Goal: Task Accomplishment & Management: Manage account settings

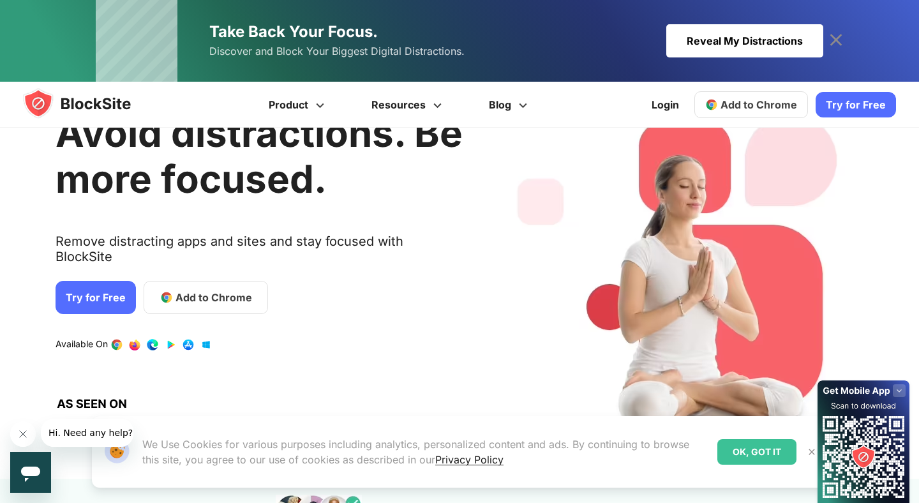
scroll to position [64, 0]
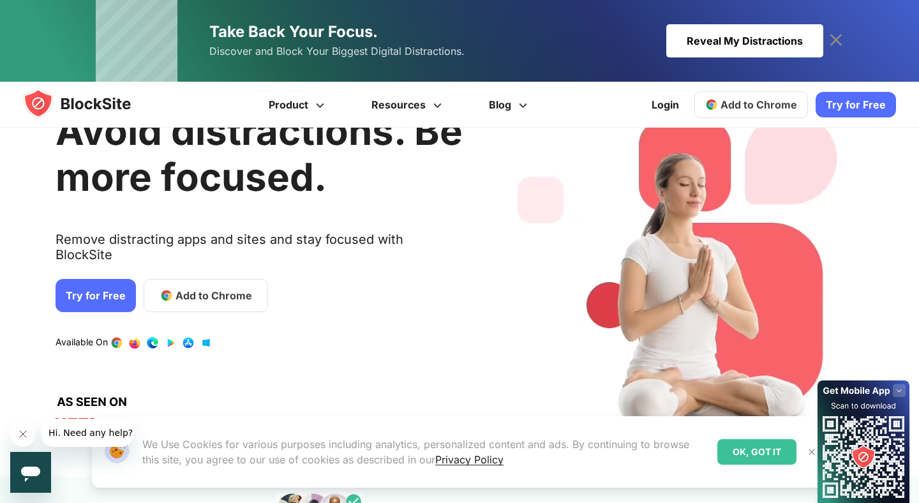
click at [197, 279] on link "Add to Chrome" at bounding box center [206, 295] width 124 height 33
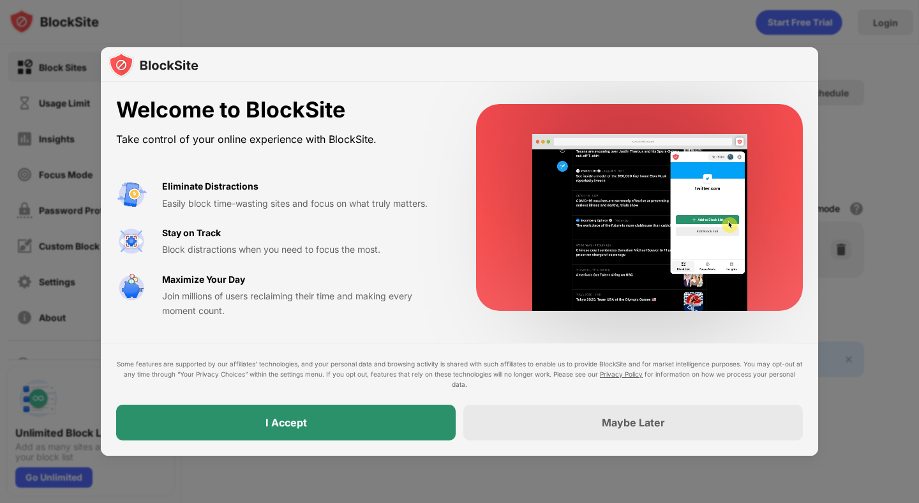
click at [355, 411] on div "I Accept" at bounding box center [285, 422] width 339 height 36
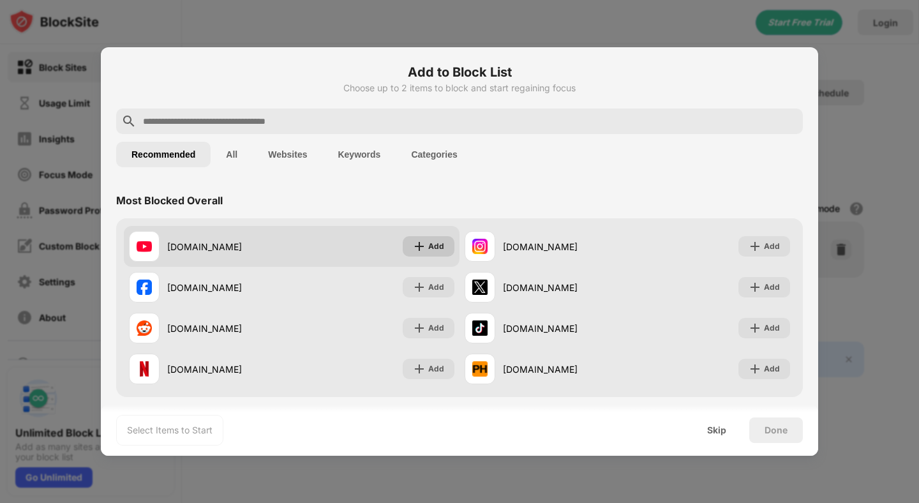
click at [440, 242] on div "Add" at bounding box center [436, 246] width 16 height 13
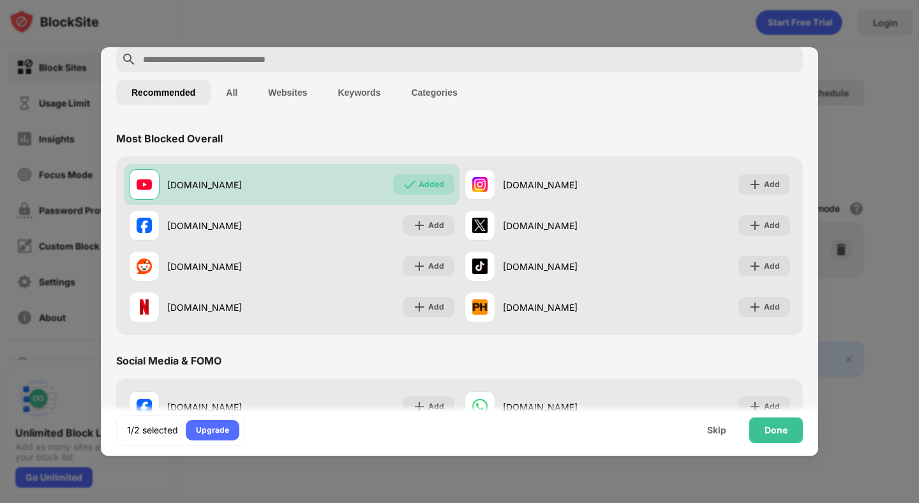
scroll to position [70, 0]
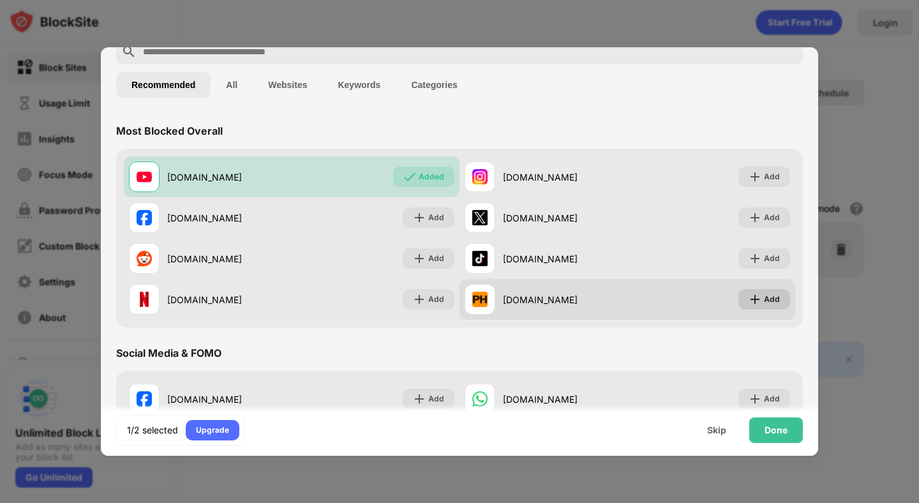
click at [770, 291] on div "Add" at bounding box center [764, 299] width 52 height 20
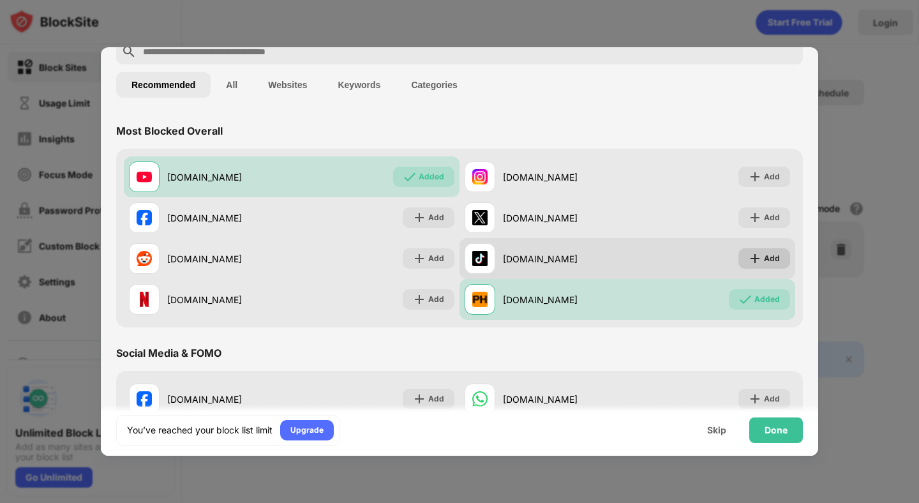
click at [776, 254] on div "Add" at bounding box center [772, 258] width 16 height 13
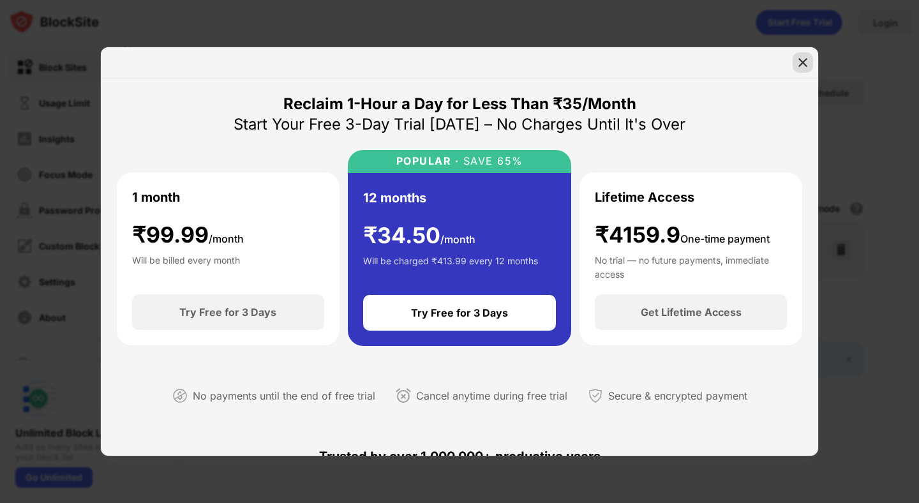
click at [802, 61] on img at bounding box center [802, 62] width 13 height 13
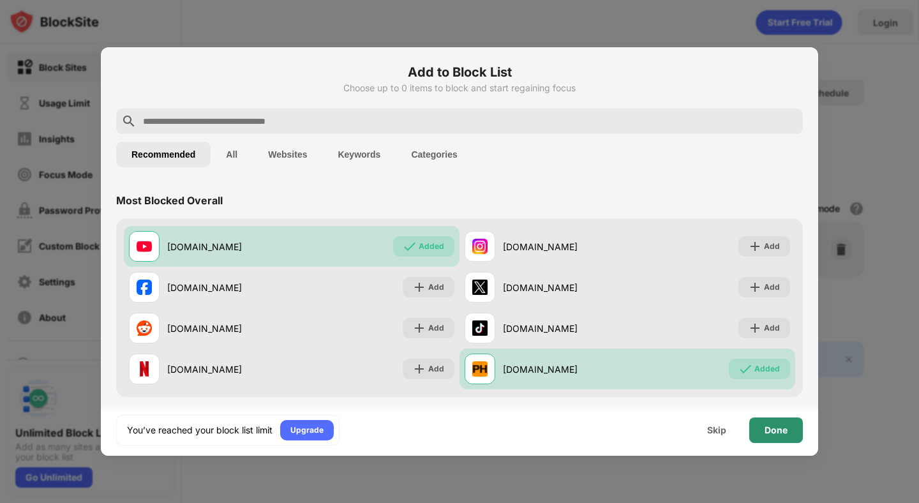
click at [779, 429] on div "Done" at bounding box center [775, 430] width 23 height 10
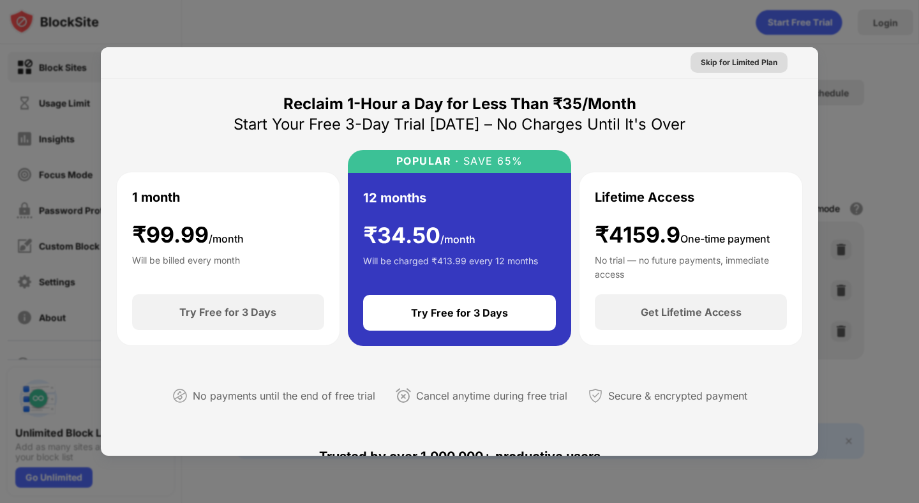
click at [729, 62] on div "Skip for Limited Plan" at bounding box center [738, 62] width 77 height 13
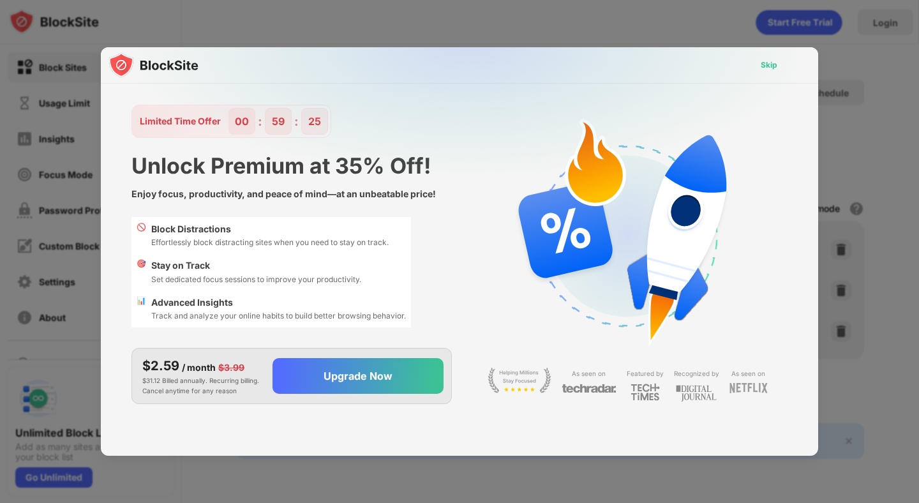
click at [769, 64] on div "Skip" at bounding box center [768, 65] width 17 height 13
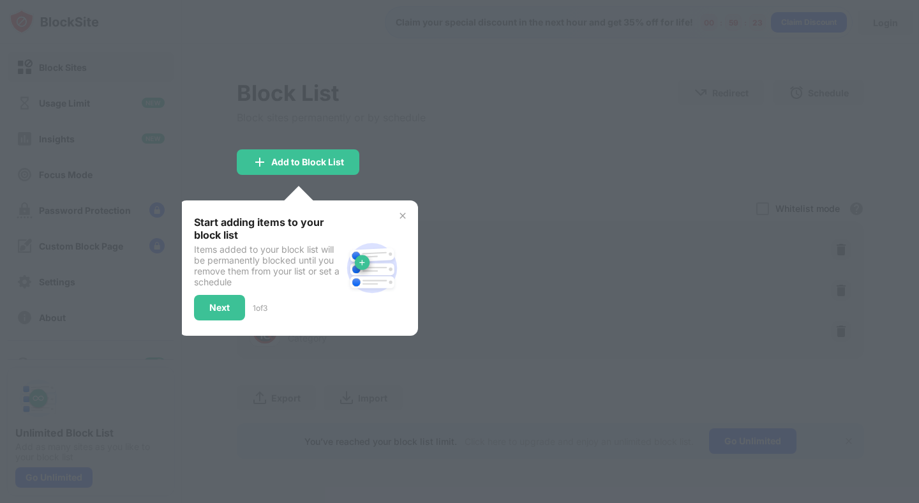
click at [405, 212] on img at bounding box center [402, 216] width 10 height 10
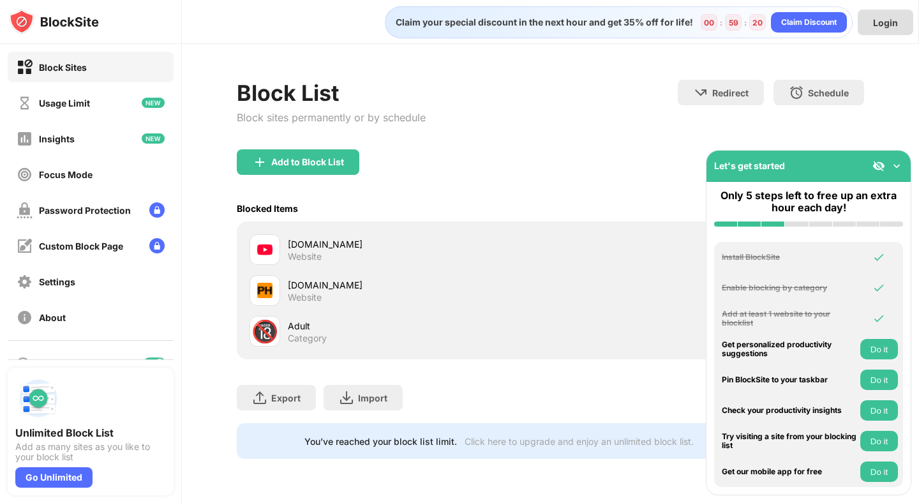
click at [877, 23] on div "Login" at bounding box center [885, 22] width 25 height 11
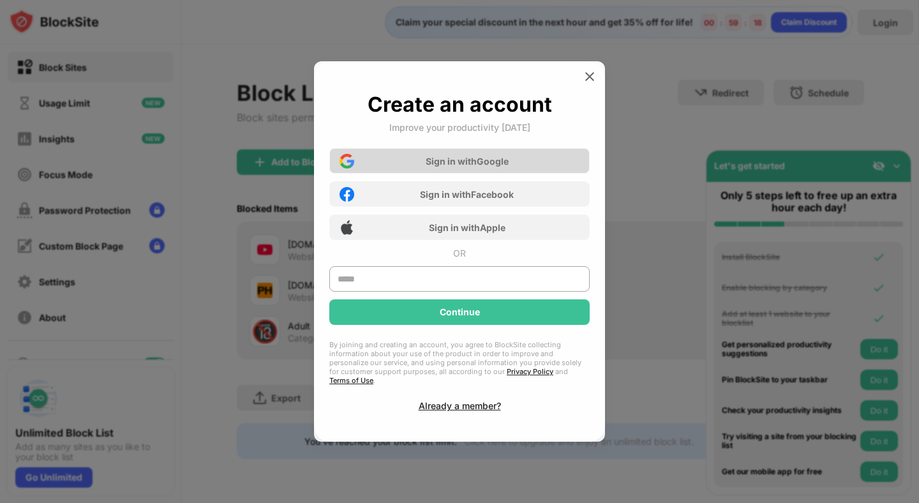
click at [453, 167] on div "Sign in with Google" at bounding box center [467, 161] width 83 height 11
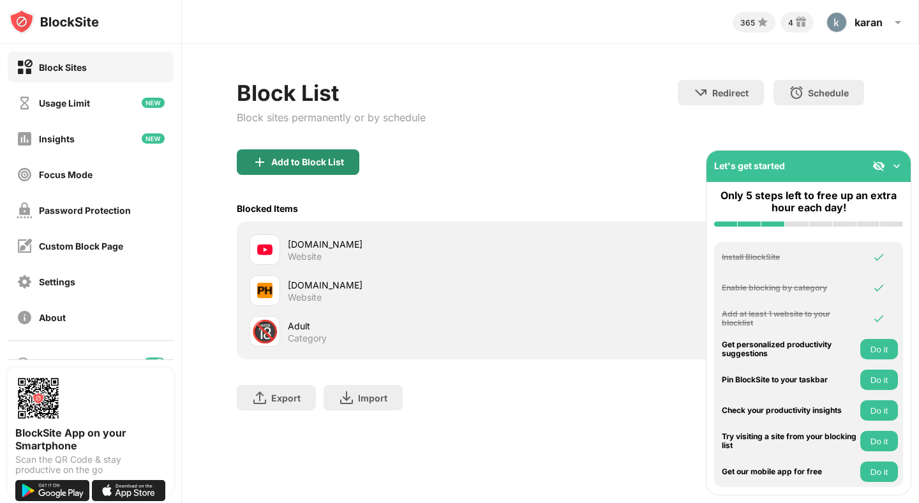
click at [315, 156] on div "Add to Block List" at bounding box center [298, 162] width 122 height 26
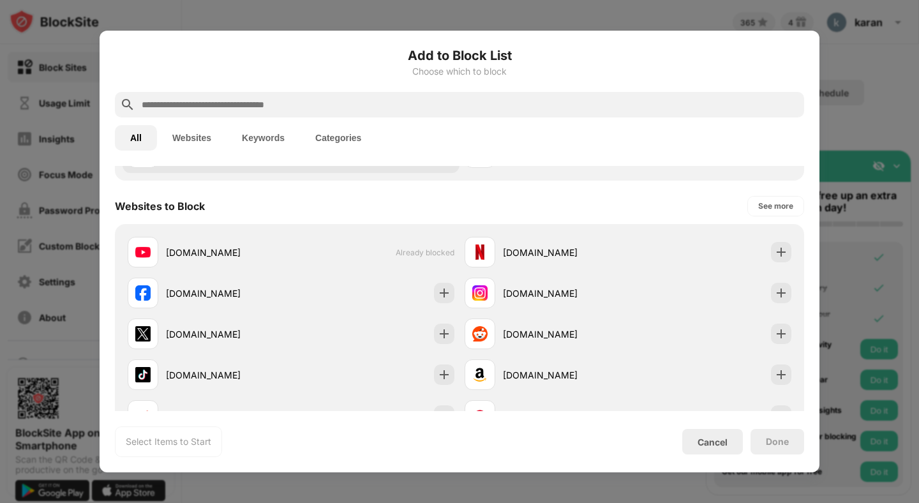
scroll to position [166, 0]
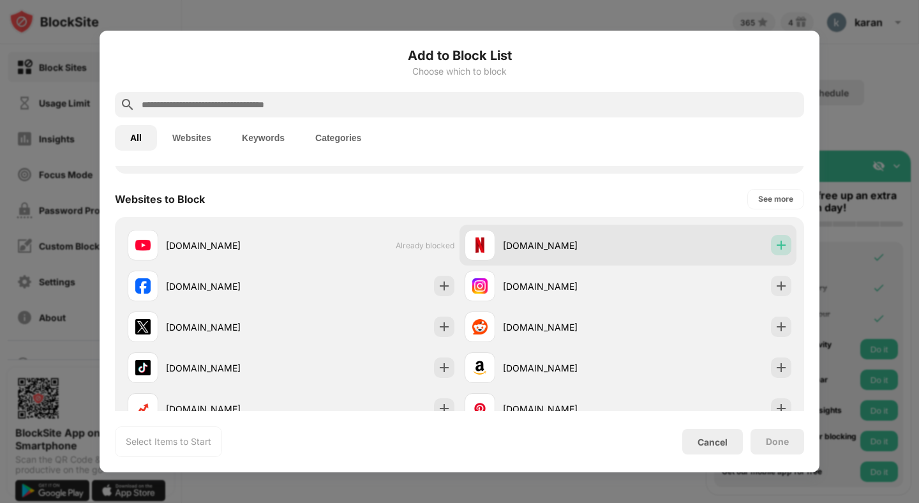
click at [778, 248] on img at bounding box center [781, 245] width 13 height 13
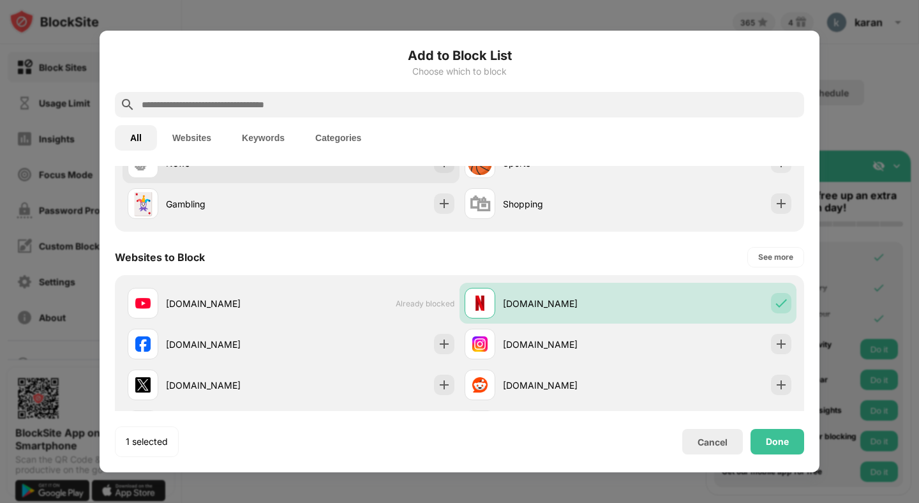
scroll to position [0, 0]
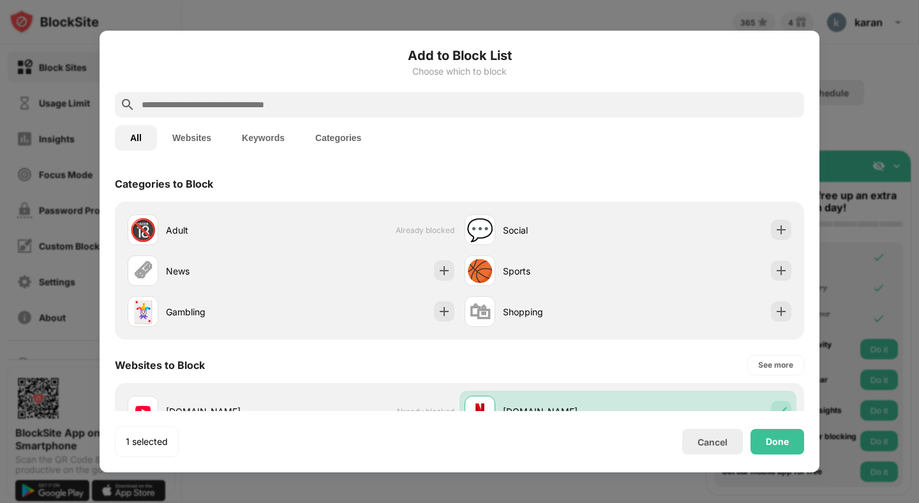
click at [198, 143] on button "Websites" at bounding box center [192, 138] width 70 height 26
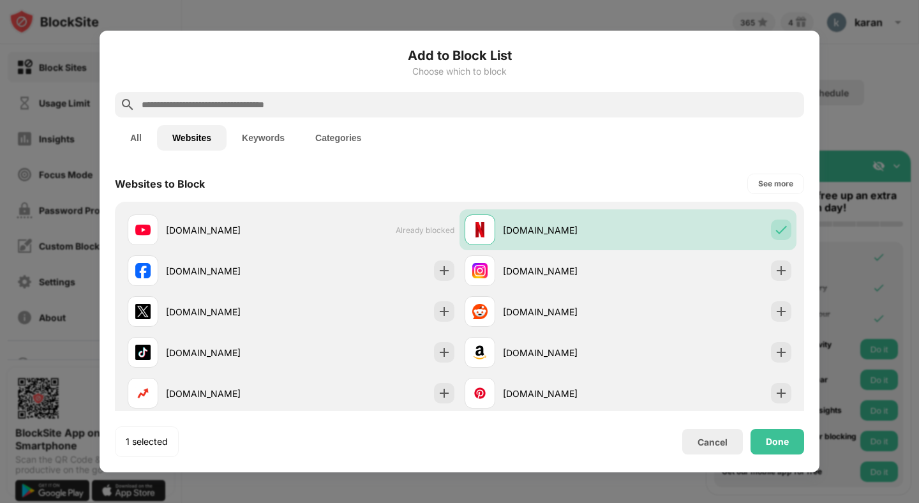
click at [343, 128] on button "Categories" at bounding box center [338, 138] width 77 height 26
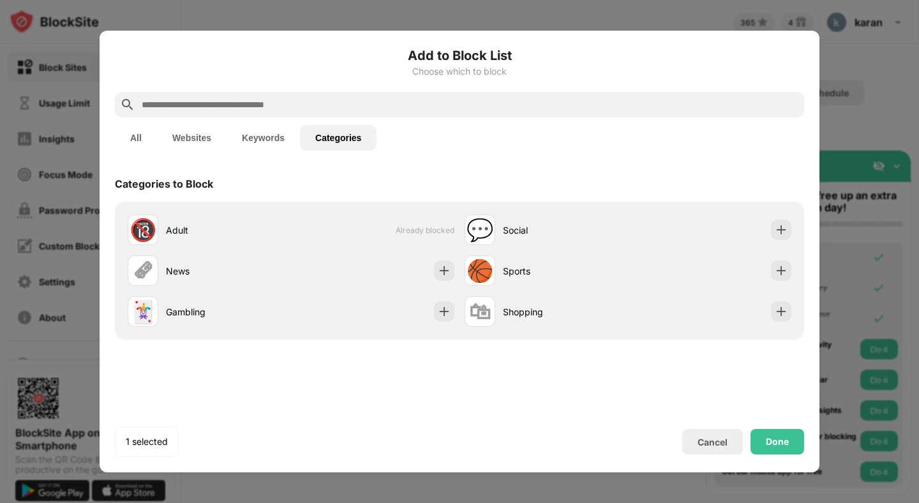
click at [256, 142] on button "Keywords" at bounding box center [262, 138] width 73 height 26
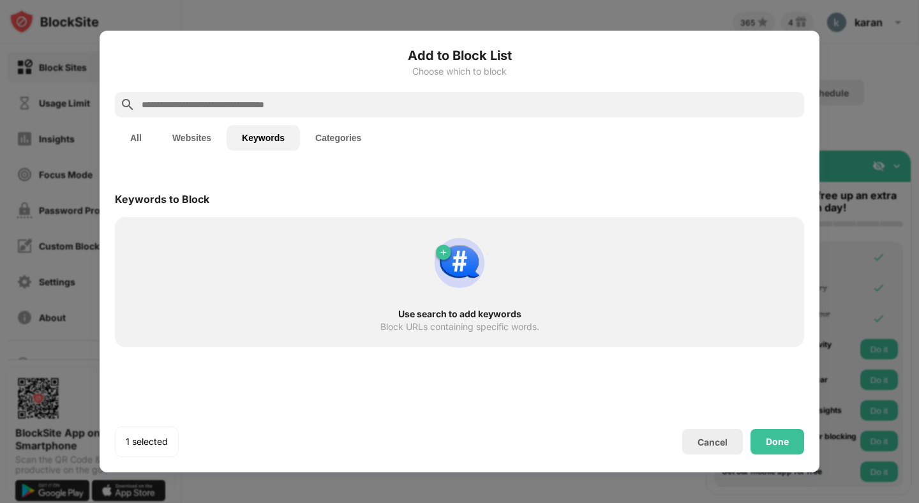
click at [205, 148] on button "Websites" at bounding box center [192, 138] width 70 height 26
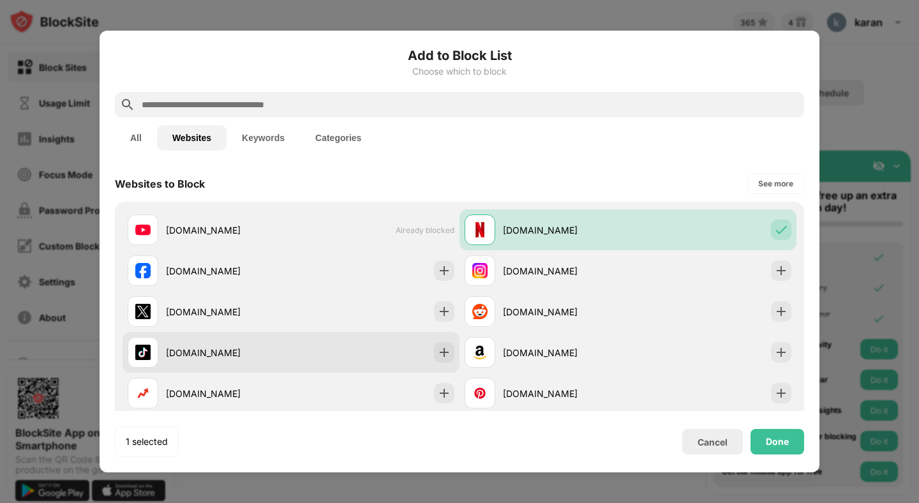
scroll to position [64, 0]
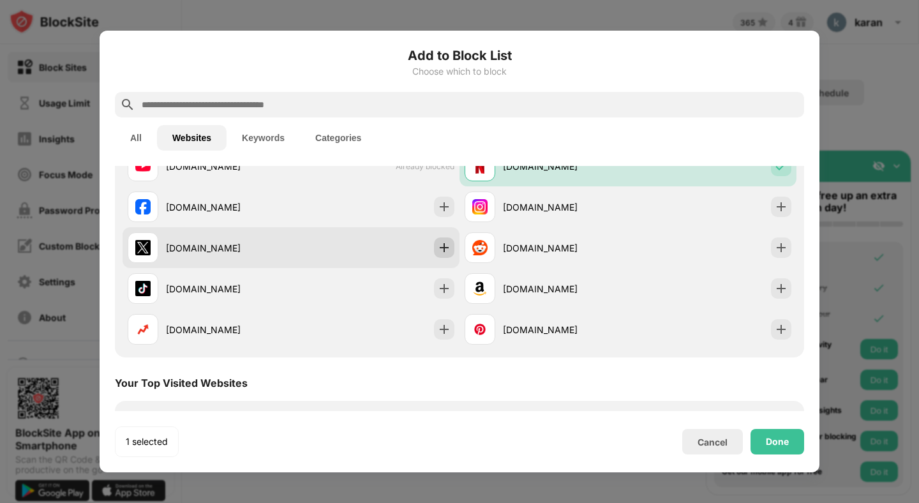
click at [443, 257] on div at bounding box center [444, 247] width 20 height 20
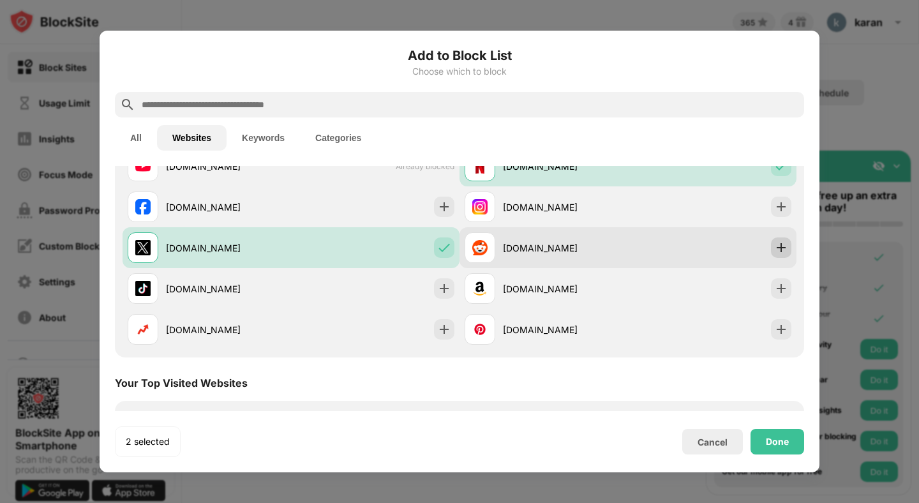
click at [784, 247] on img at bounding box center [781, 247] width 13 height 13
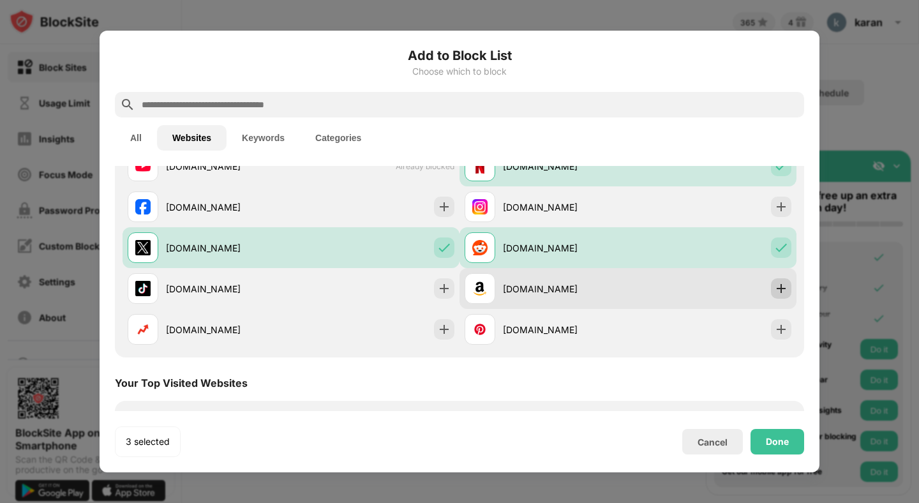
click at [778, 290] on img at bounding box center [781, 288] width 13 height 13
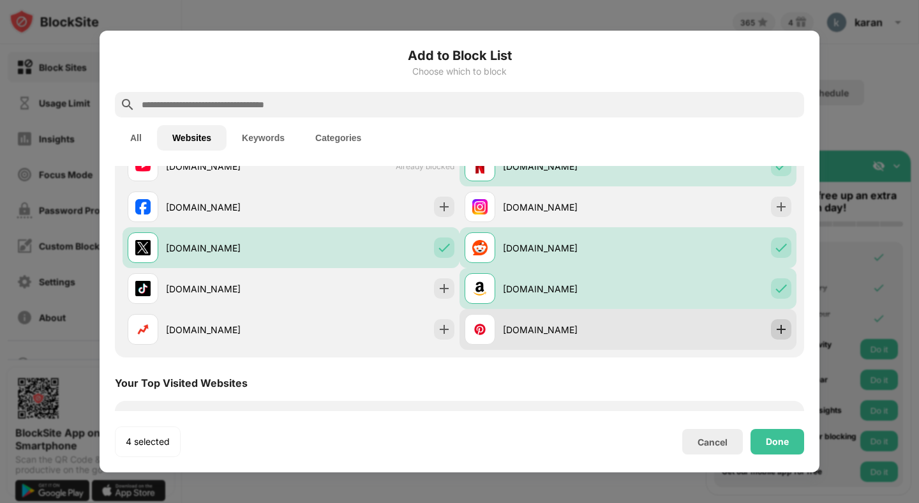
click at [782, 327] on img at bounding box center [781, 329] width 13 height 13
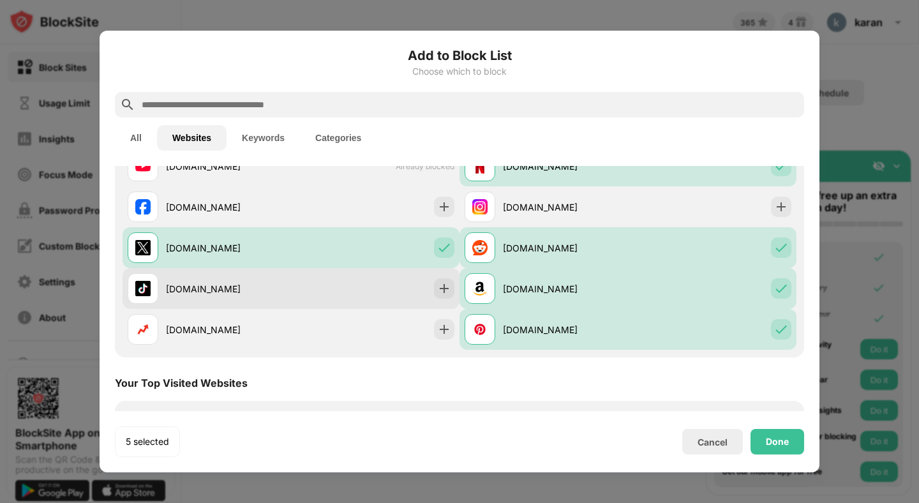
click at [427, 286] on div "tiktok.com" at bounding box center [290, 288] width 337 height 41
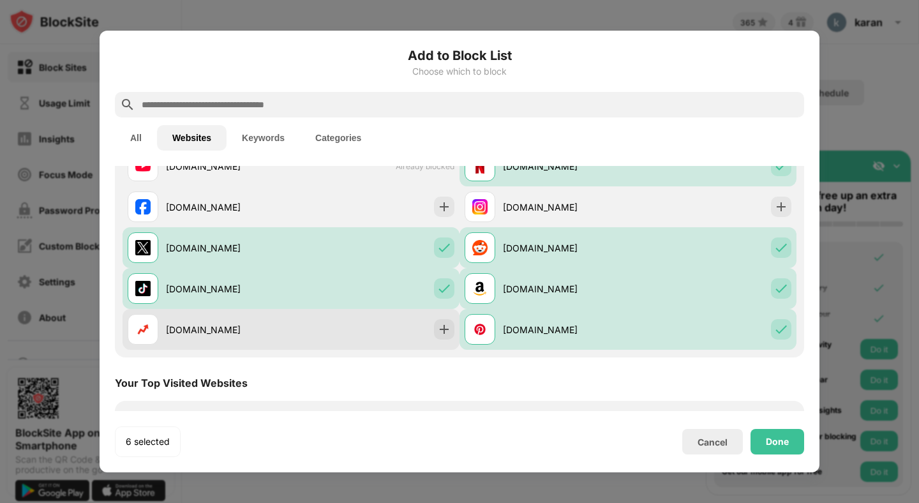
click at [436, 318] on div "buzzfeed.com" at bounding box center [290, 329] width 337 height 41
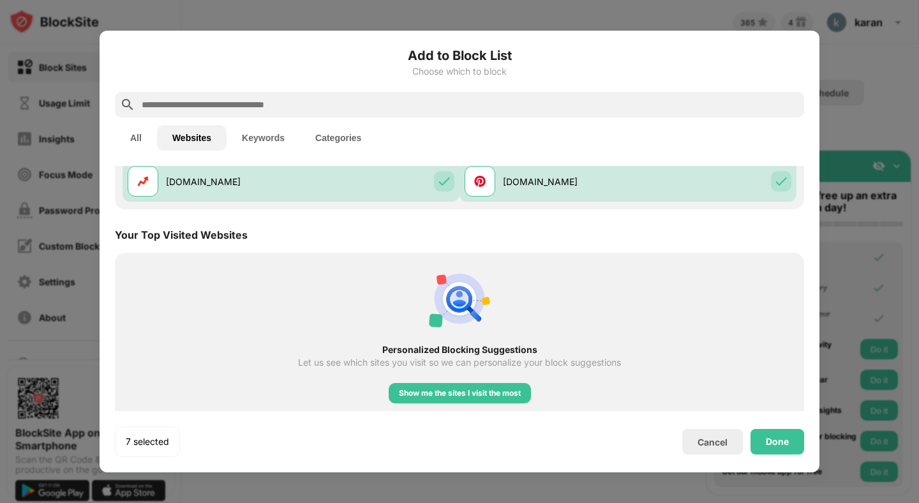
scroll to position [219, 0]
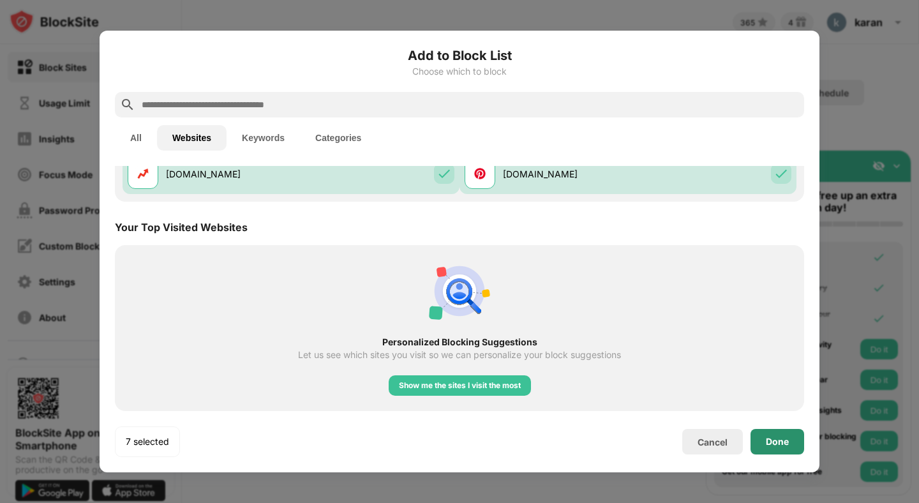
click at [764, 439] on div "Done" at bounding box center [777, 442] width 54 height 26
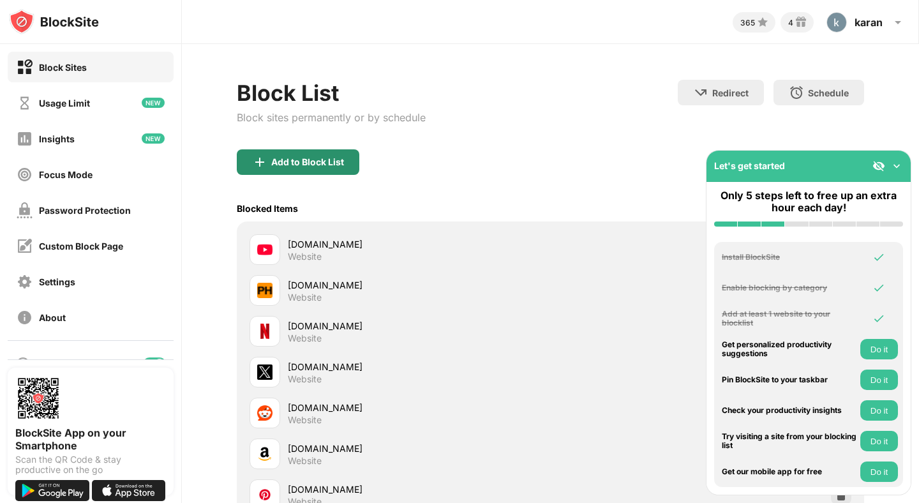
click at [319, 154] on div "Add to Block List" at bounding box center [298, 162] width 122 height 26
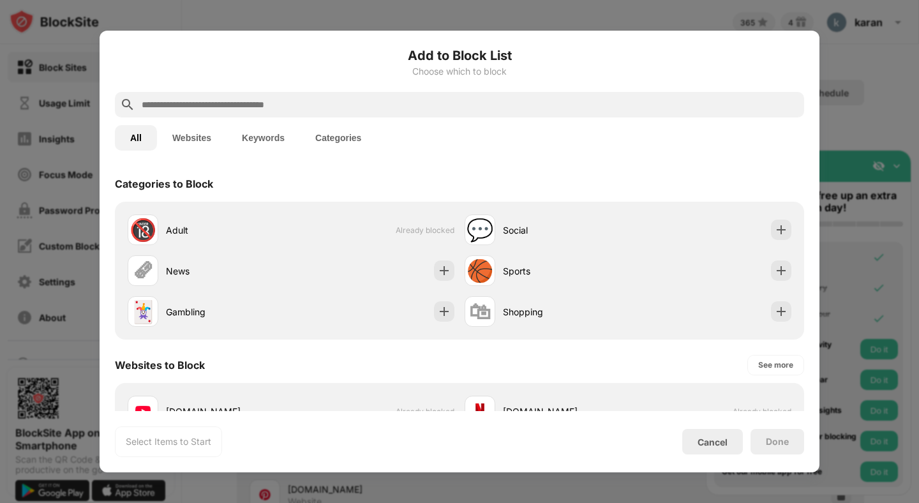
click at [162, 125] on button "Websites" at bounding box center [192, 138] width 70 height 26
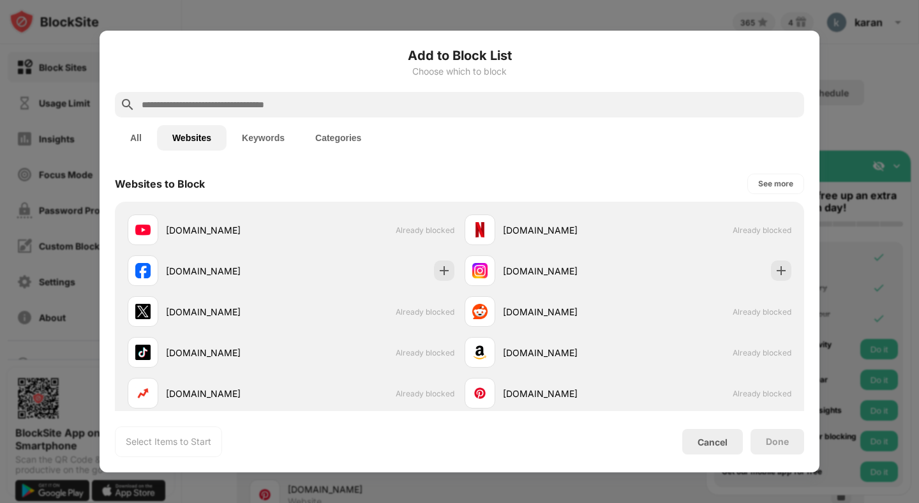
click at [229, 142] on button "Keywords" at bounding box center [262, 138] width 73 height 26
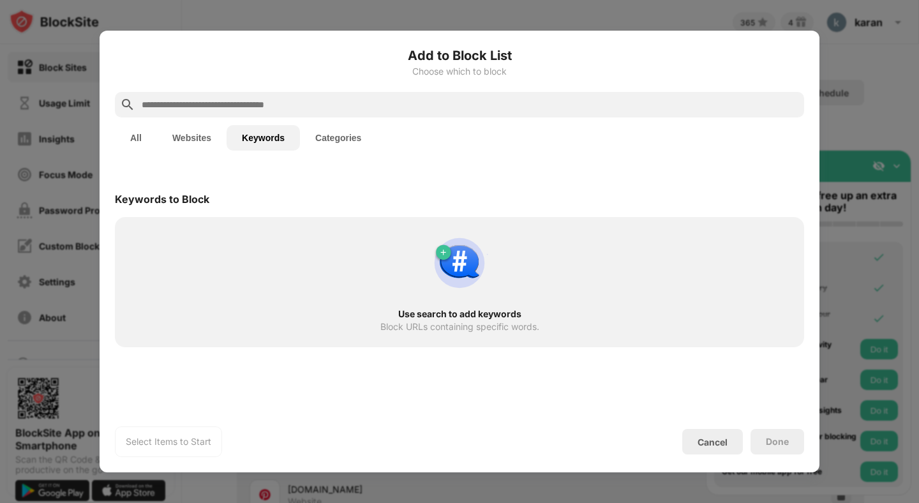
click at [332, 138] on button "Categories" at bounding box center [338, 138] width 77 height 26
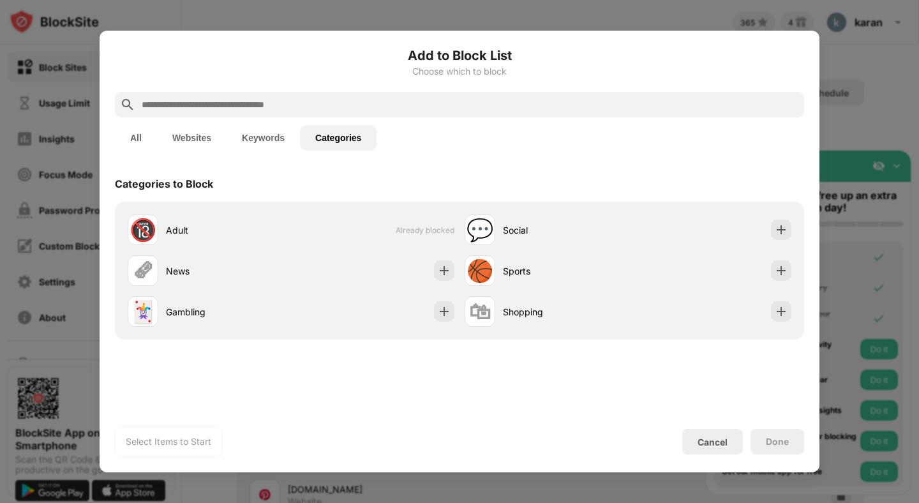
click at [180, 131] on button "Websites" at bounding box center [192, 138] width 70 height 26
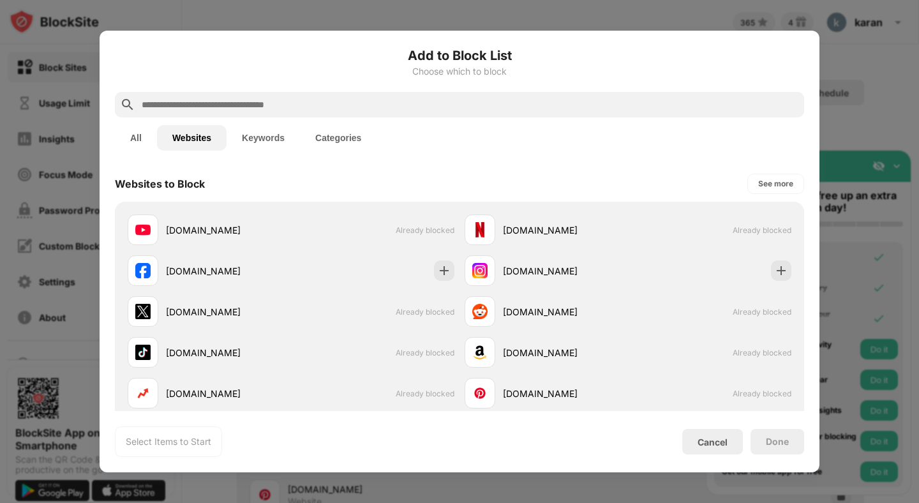
click at [153, 142] on button "All" at bounding box center [136, 138] width 42 height 26
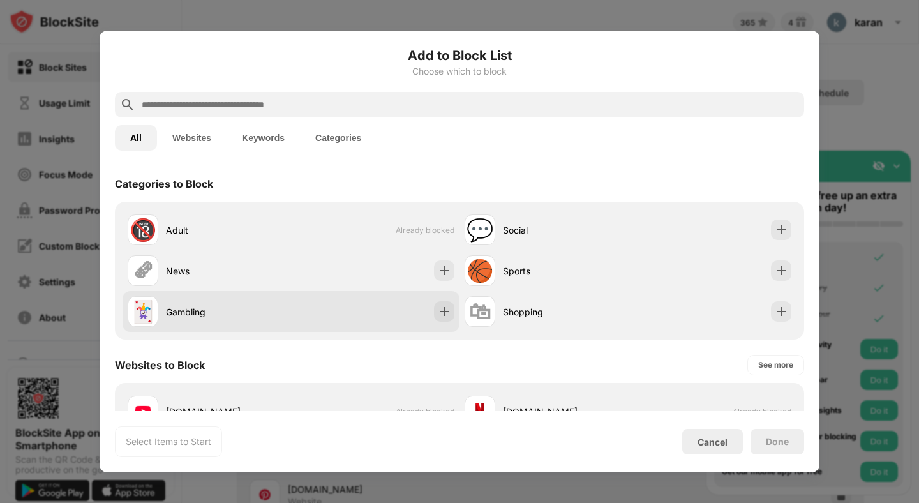
click at [430, 311] on div "🃏 Gambling" at bounding box center [290, 311] width 337 height 41
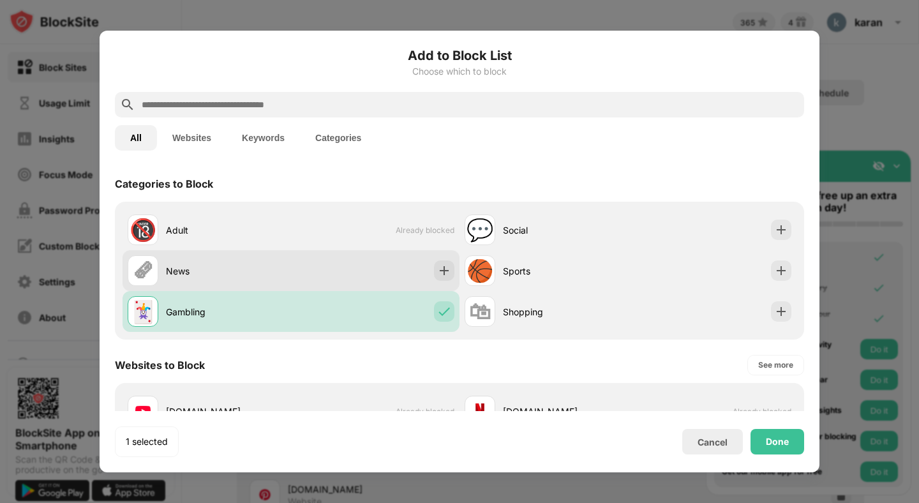
click at [430, 270] on div "🗞 News" at bounding box center [290, 270] width 337 height 41
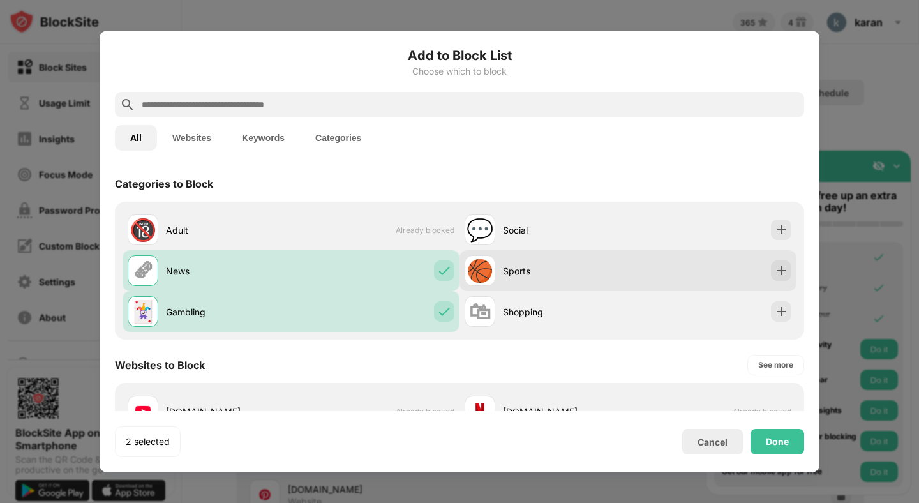
click at [755, 273] on div "🏀 Sports" at bounding box center [627, 270] width 337 height 41
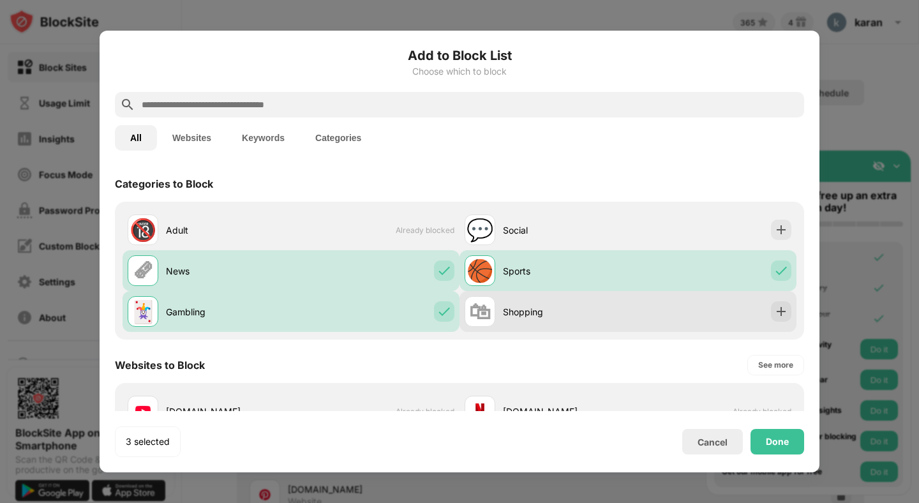
click at [766, 309] on div "🛍 Shopping" at bounding box center [627, 311] width 337 height 41
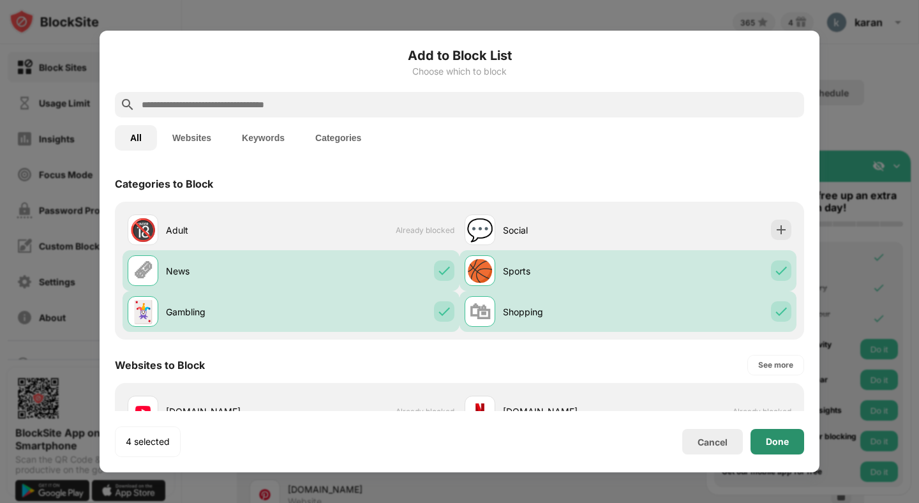
click at [777, 438] on div "Done" at bounding box center [777, 441] width 23 height 10
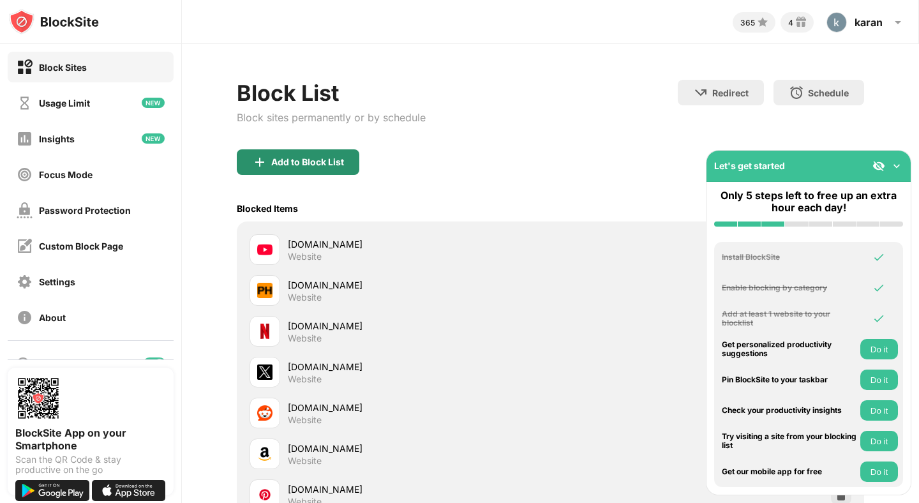
click at [316, 158] on div "Add to Block List" at bounding box center [307, 162] width 73 height 10
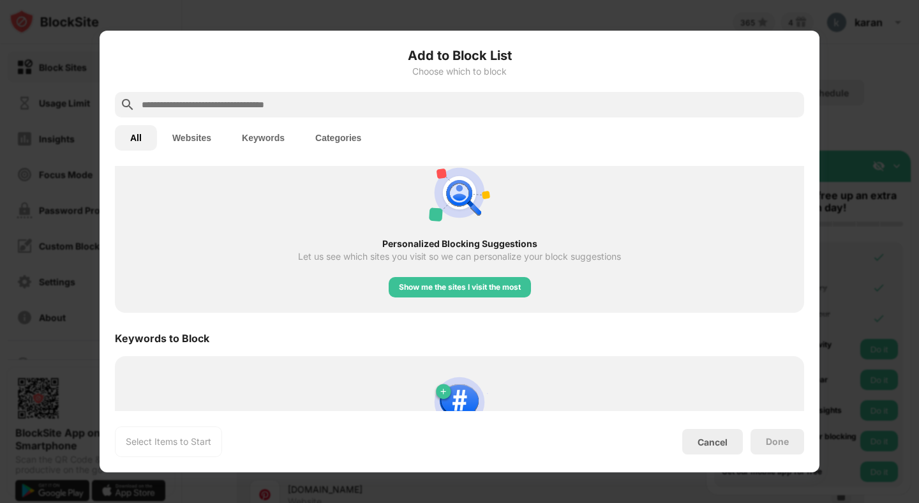
scroll to position [516, 0]
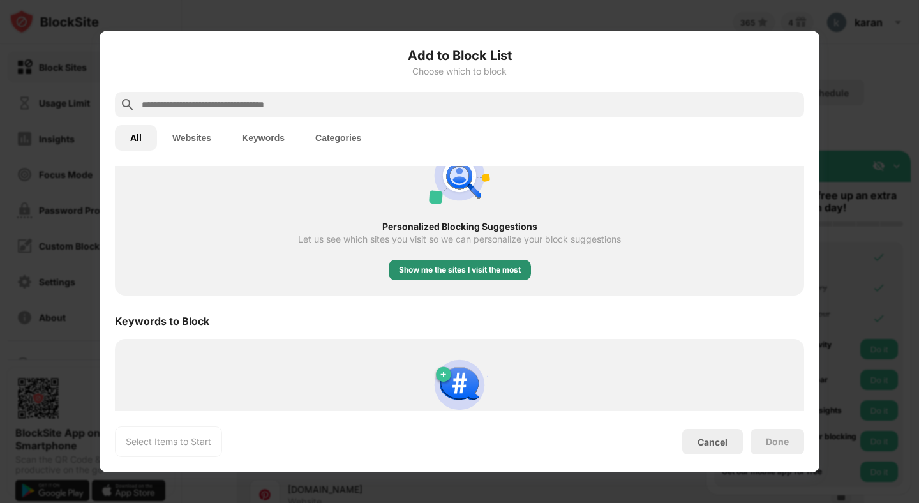
click at [456, 267] on div "Show me the sites I visit the most" at bounding box center [460, 269] width 122 height 13
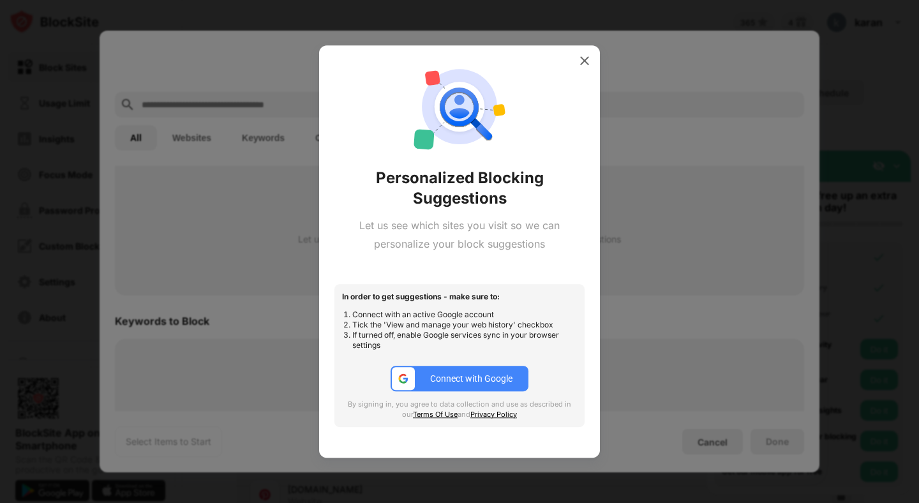
click at [435, 367] on button "Connect with Google" at bounding box center [459, 379] width 138 height 26
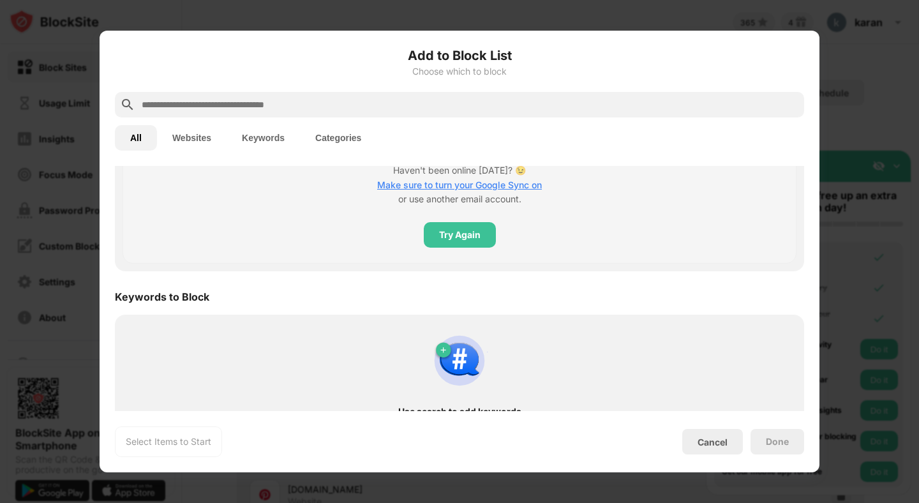
scroll to position [632, 0]
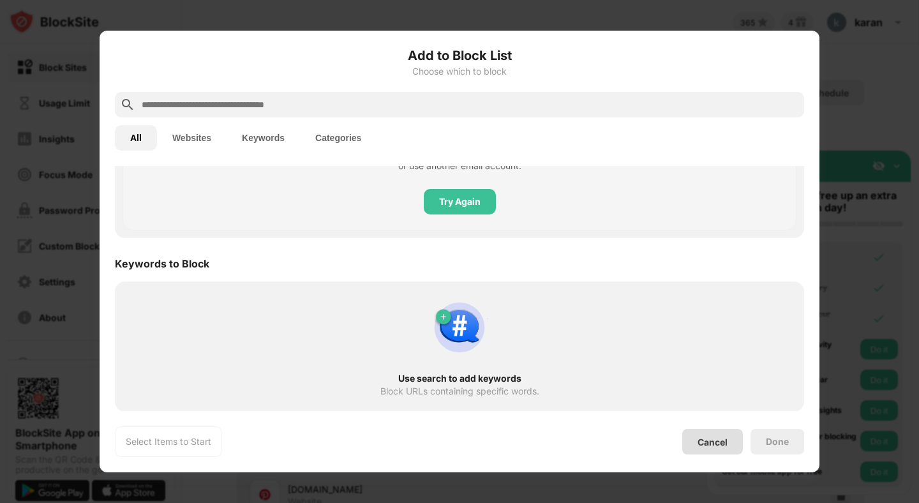
click at [723, 439] on div "Cancel" at bounding box center [712, 441] width 30 height 11
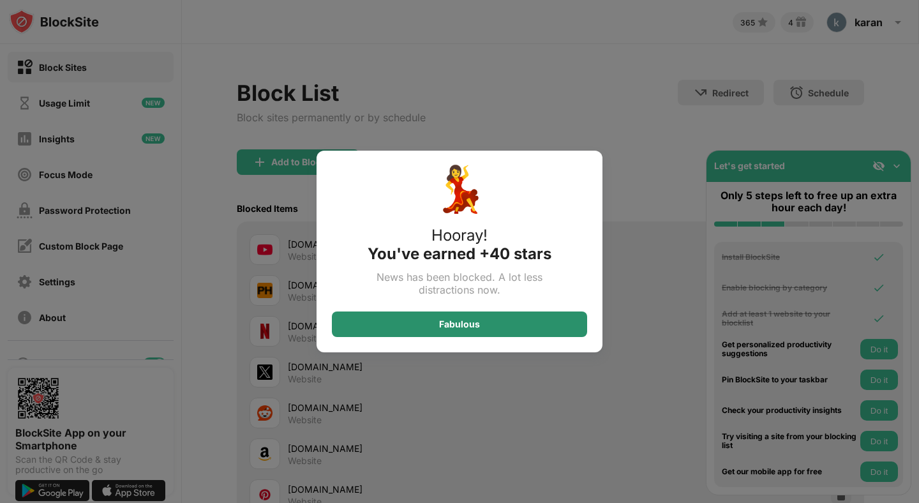
click at [504, 315] on div "Fabulous" at bounding box center [459, 324] width 255 height 26
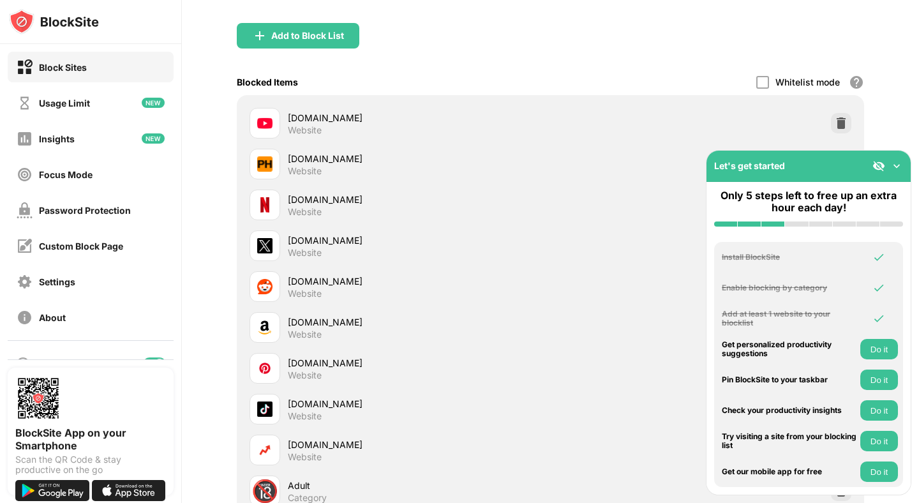
scroll to position [0, 0]
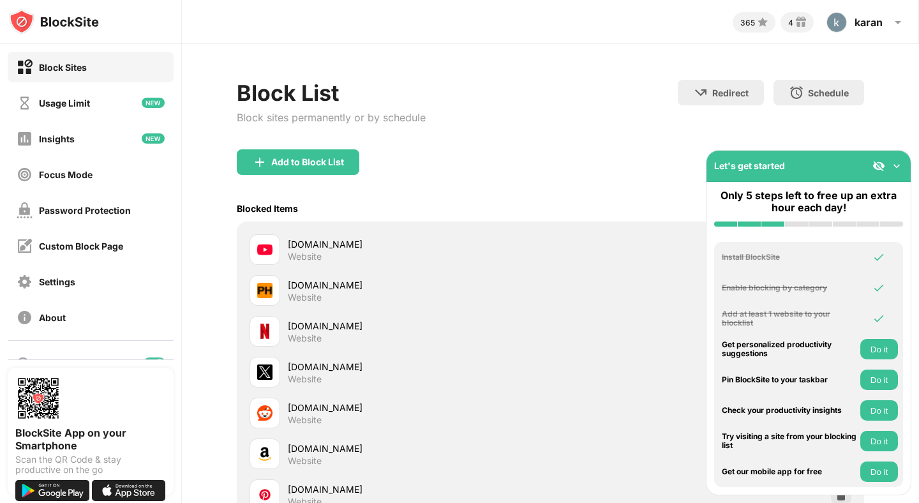
click at [871, 346] on button "Do it" at bounding box center [879, 349] width 38 height 20
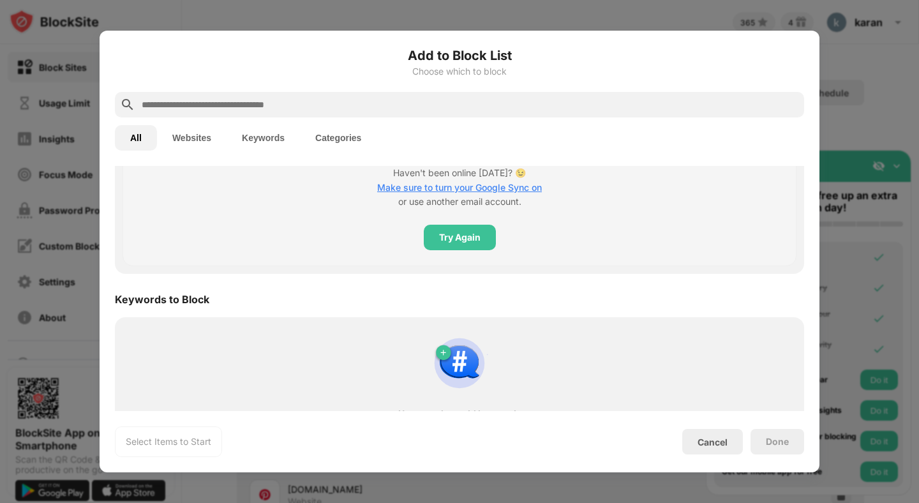
scroll to position [632, 0]
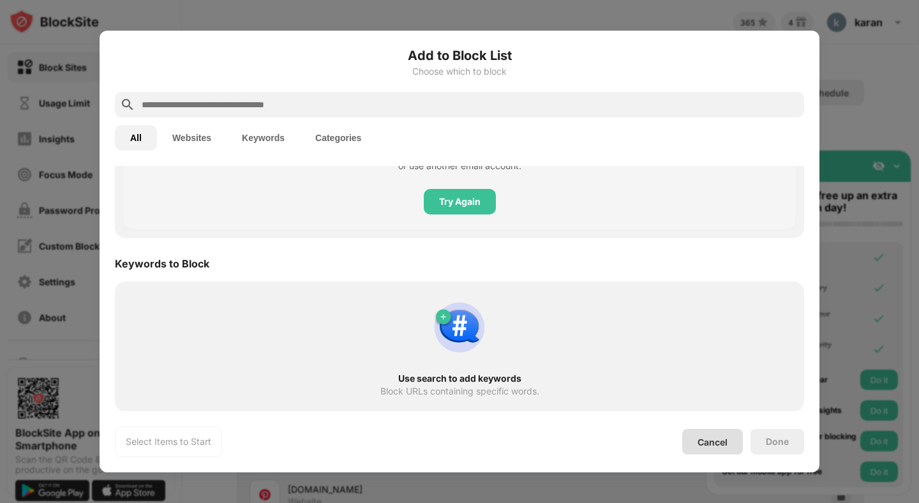
click at [704, 442] on div "Cancel" at bounding box center [712, 441] width 30 height 11
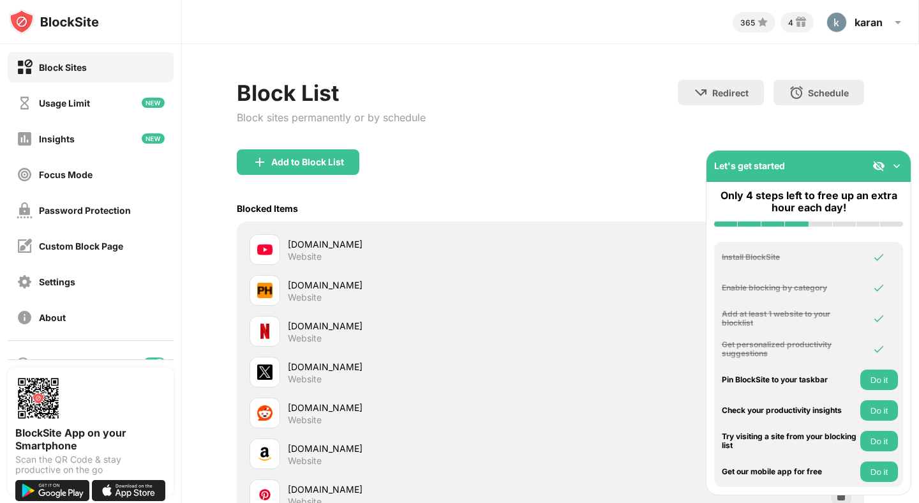
click at [884, 374] on button "Do it" at bounding box center [879, 379] width 38 height 20
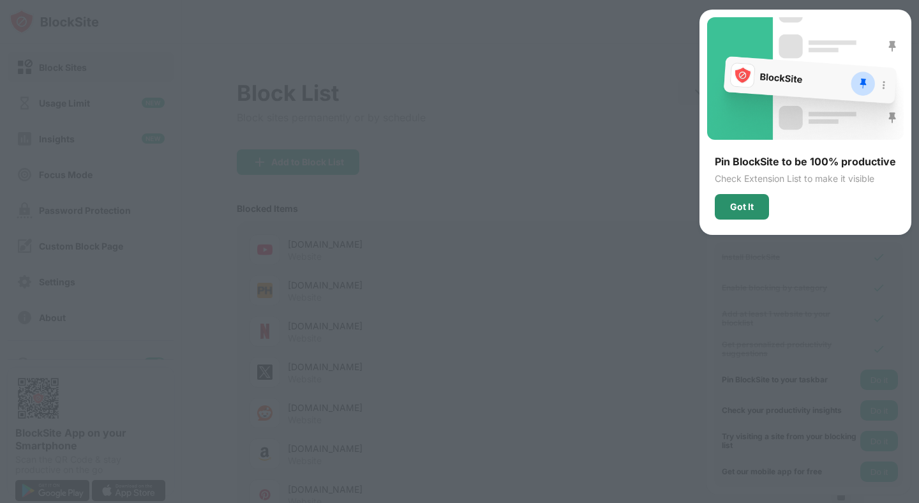
click at [742, 200] on div "Got It" at bounding box center [742, 207] width 54 height 26
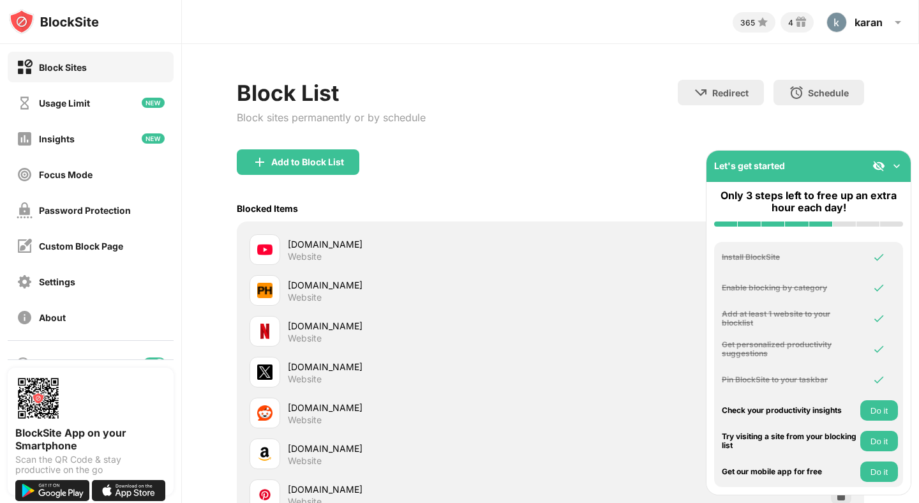
click at [873, 401] on button "Do it" at bounding box center [879, 410] width 38 height 20
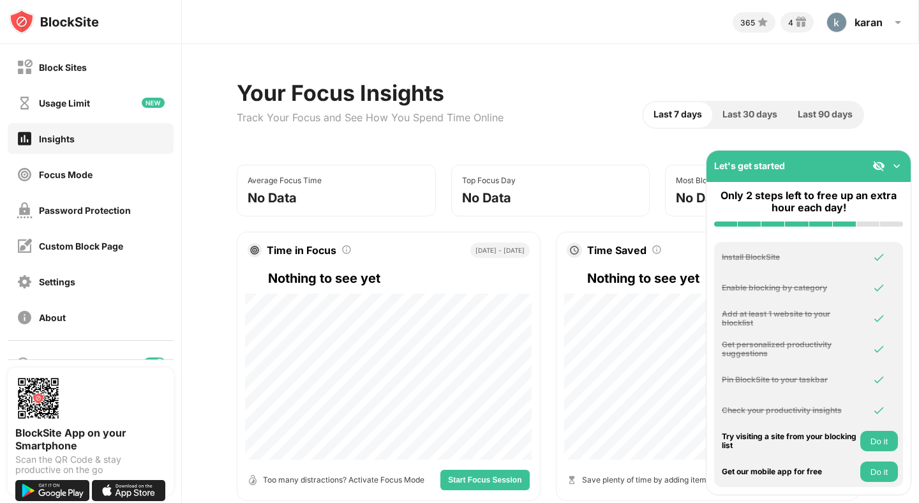
click at [886, 440] on button "Do it" at bounding box center [879, 441] width 38 height 20
click at [880, 472] on button "Do it" at bounding box center [879, 471] width 38 height 20
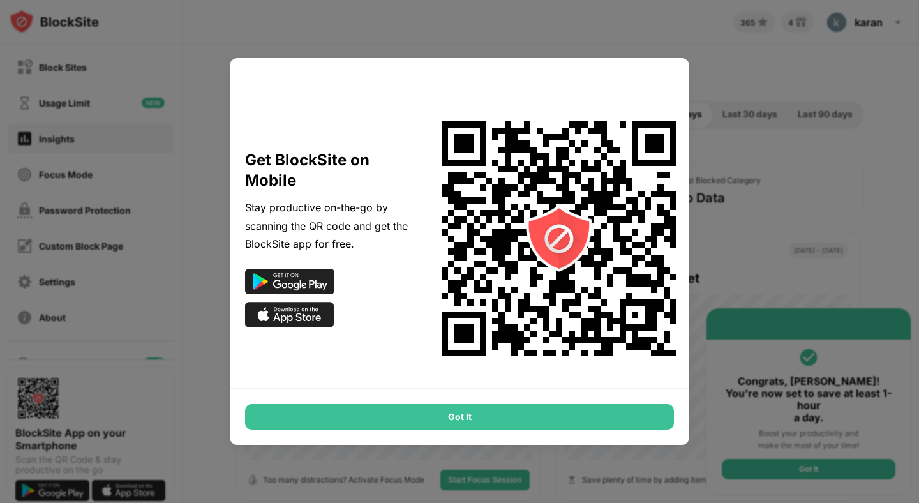
click at [285, 279] on img at bounding box center [289, 282] width 89 height 26
click at [485, 411] on div "Got It" at bounding box center [459, 417] width 429 height 26
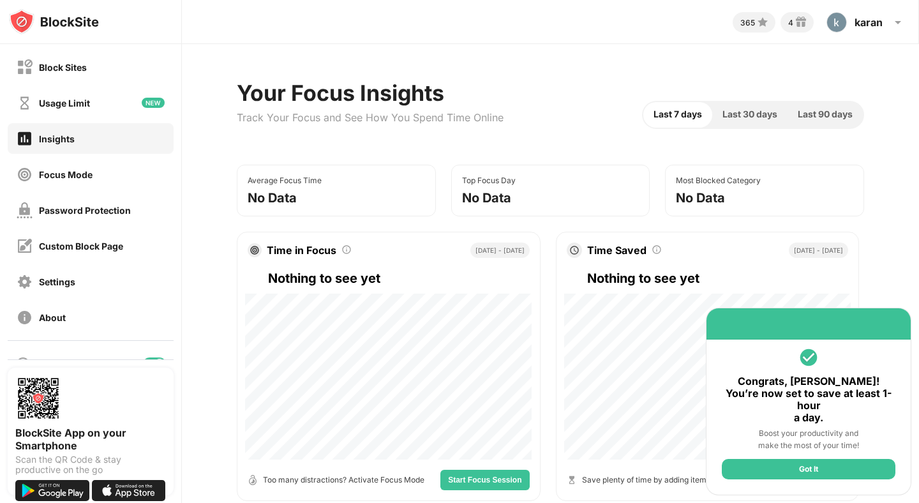
click at [763, 466] on div "Got It" at bounding box center [809, 469] width 174 height 20
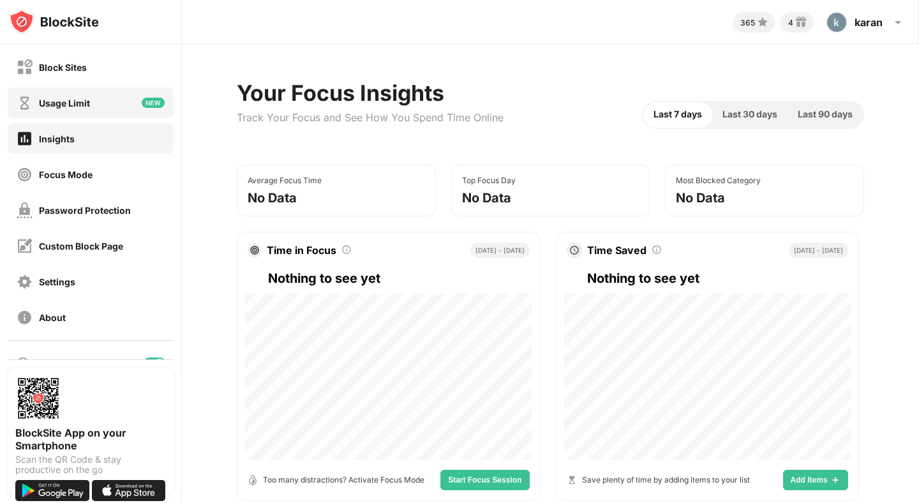
click at [71, 99] on div "Usage Limit" at bounding box center [64, 103] width 51 height 11
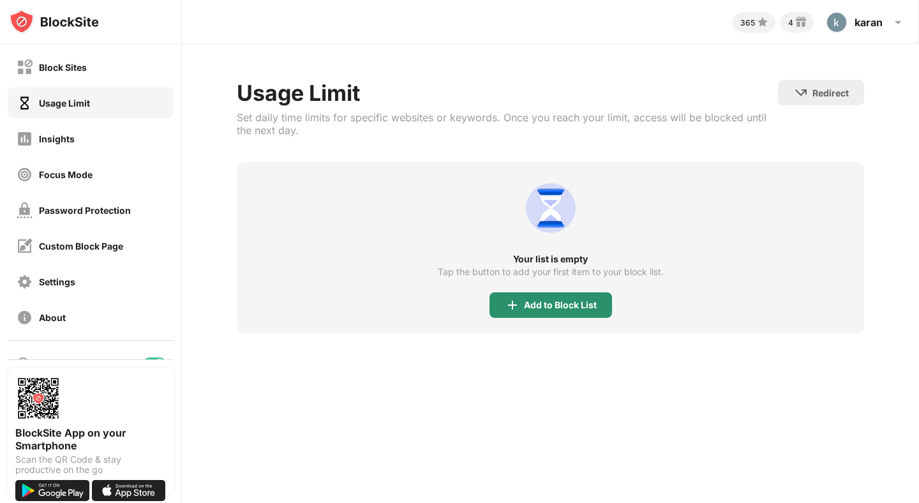
click at [506, 316] on div "Add to Block List" at bounding box center [550, 305] width 122 height 26
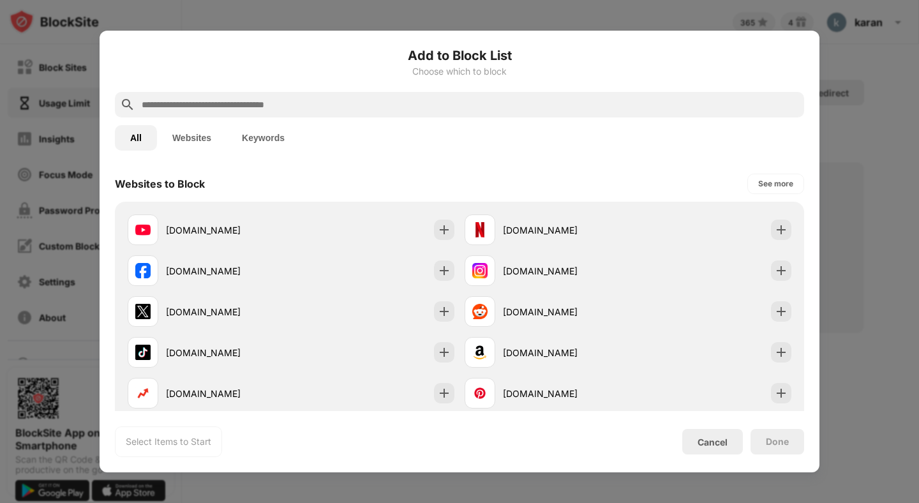
click at [202, 137] on button "Websites" at bounding box center [192, 138] width 70 height 26
click at [277, 144] on button "Keywords" at bounding box center [262, 138] width 73 height 26
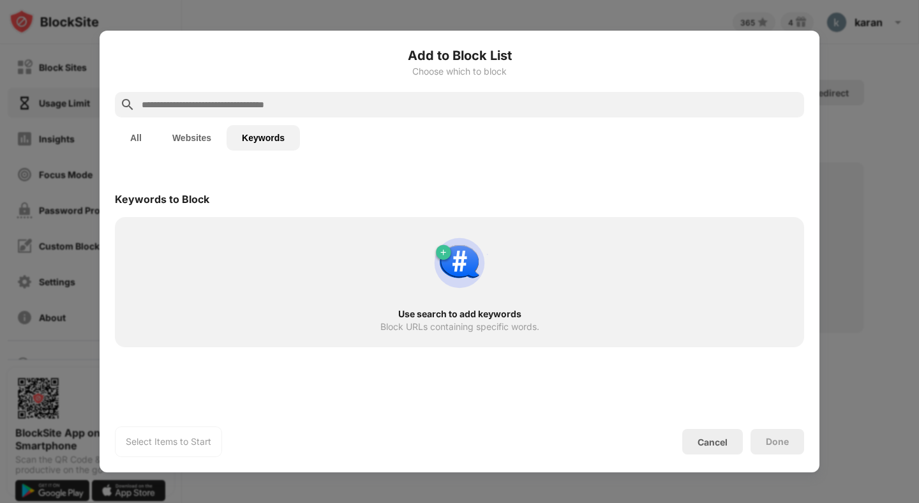
click at [172, 135] on button "Websites" at bounding box center [192, 138] width 70 height 26
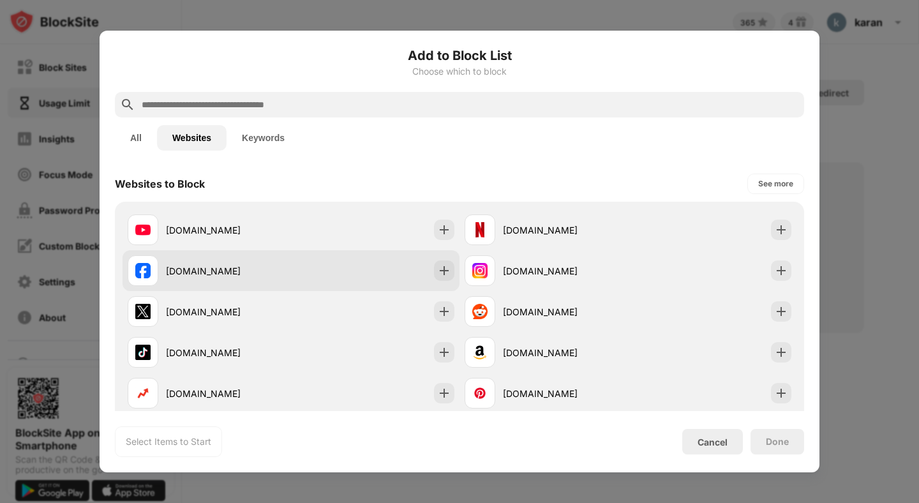
click at [308, 263] on div "facebook.com" at bounding box center [290, 270] width 337 height 41
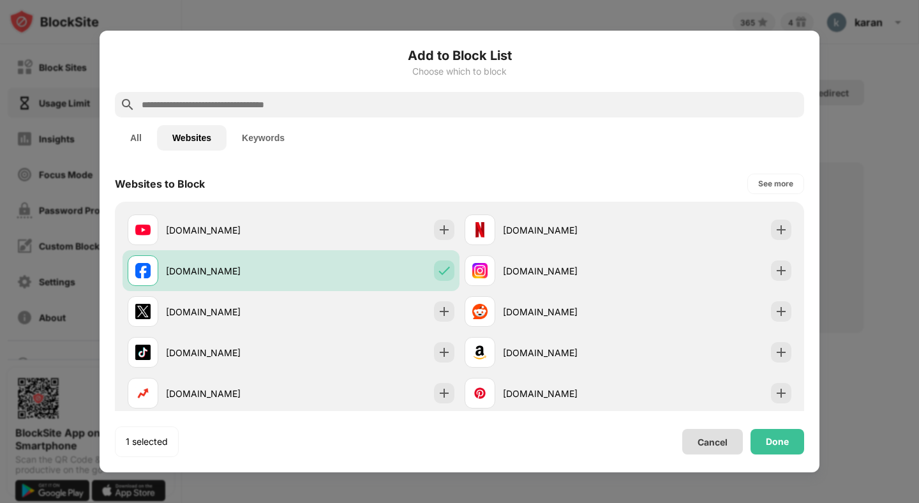
click at [702, 439] on div "Cancel" at bounding box center [712, 441] width 30 height 11
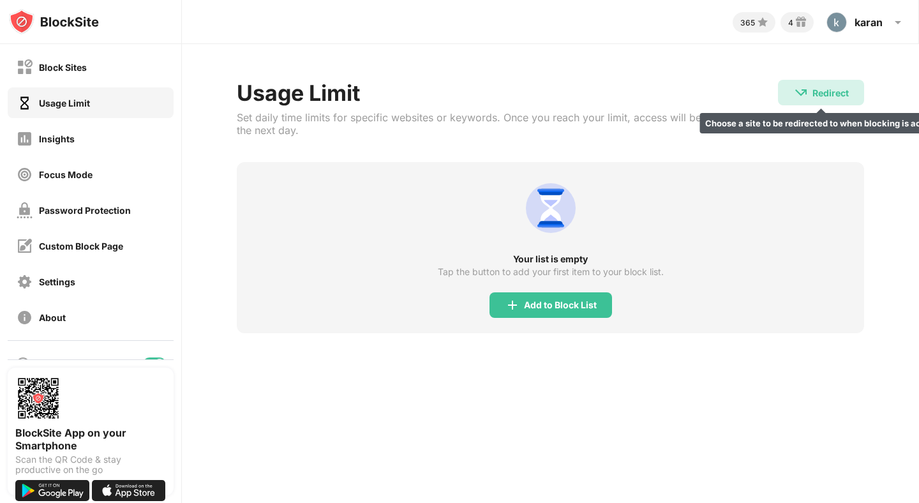
click at [813, 90] on div "Redirect" at bounding box center [830, 92] width 36 height 11
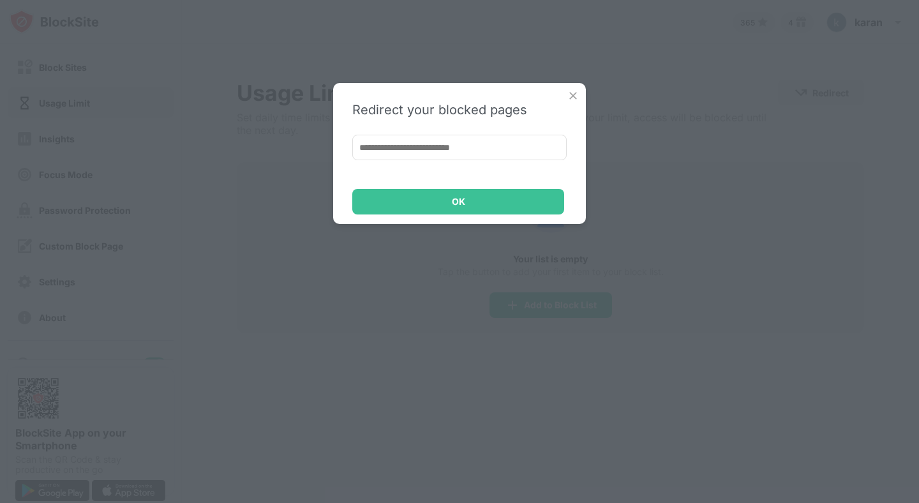
click at [423, 150] on input at bounding box center [459, 148] width 214 height 26
click at [576, 93] on img at bounding box center [573, 95] width 13 height 13
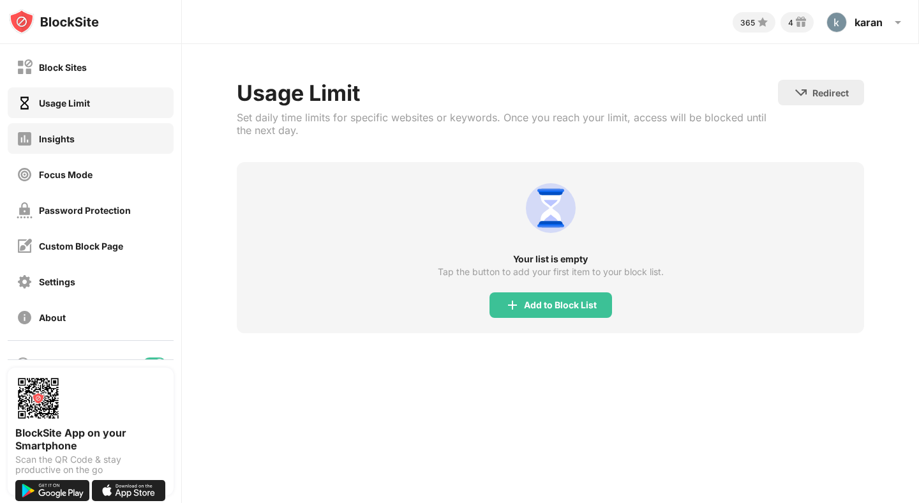
click at [98, 138] on div "Insights" at bounding box center [91, 138] width 166 height 31
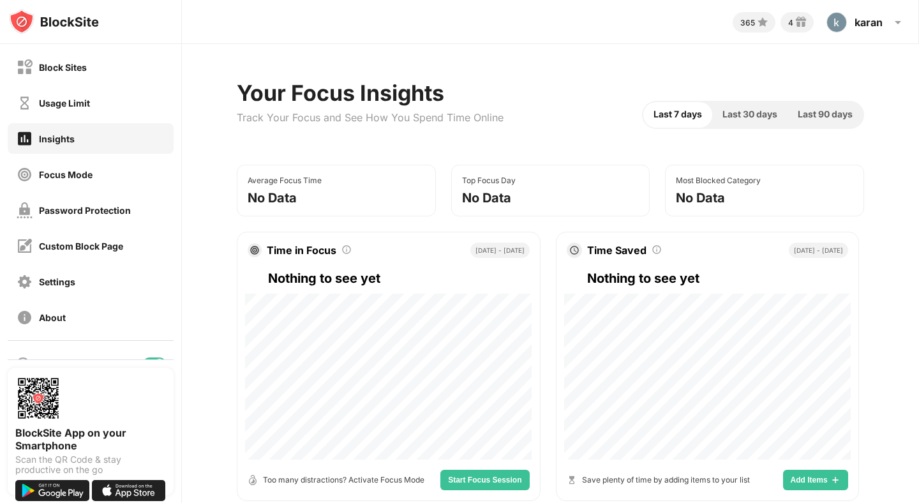
click at [738, 107] on span "Last 30 days" at bounding box center [749, 114] width 55 height 14
click at [829, 119] on span "Last 90 days" at bounding box center [824, 114] width 55 height 14
click at [693, 123] on div "Last 7 days" at bounding box center [677, 115] width 69 height 26
click at [674, 115] on span "Last 7 days" at bounding box center [677, 114] width 48 height 14
click at [745, 119] on span "Last 30 days" at bounding box center [749, 114] width 55 height 14
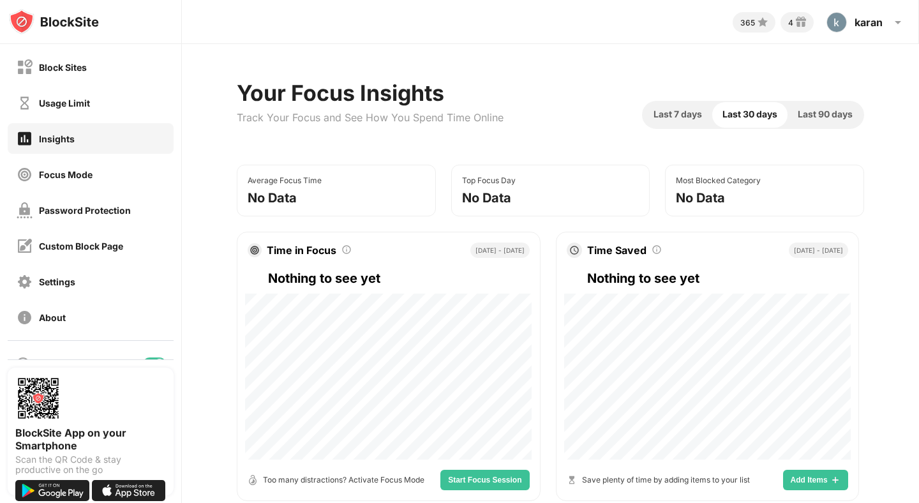
click at [814, 113] on span "Last 90 days" at bounding box center [824, 114] width 55 height 14
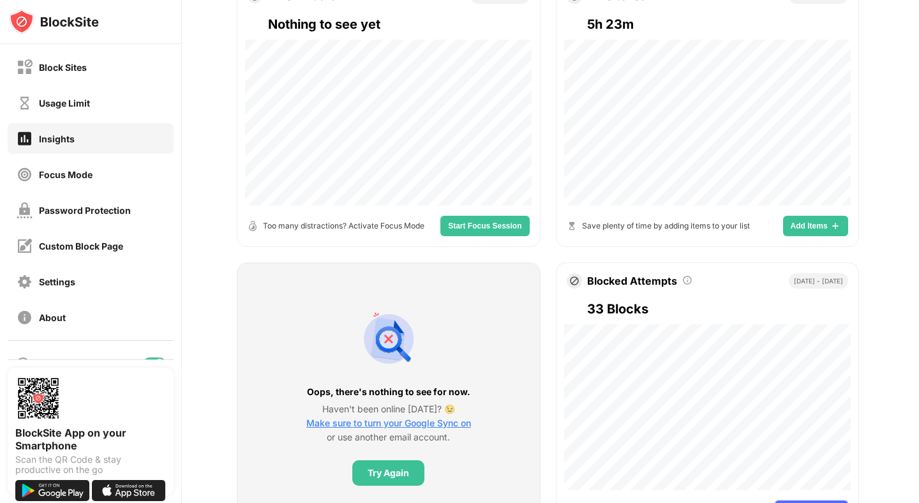
scroll to position [285, 0]
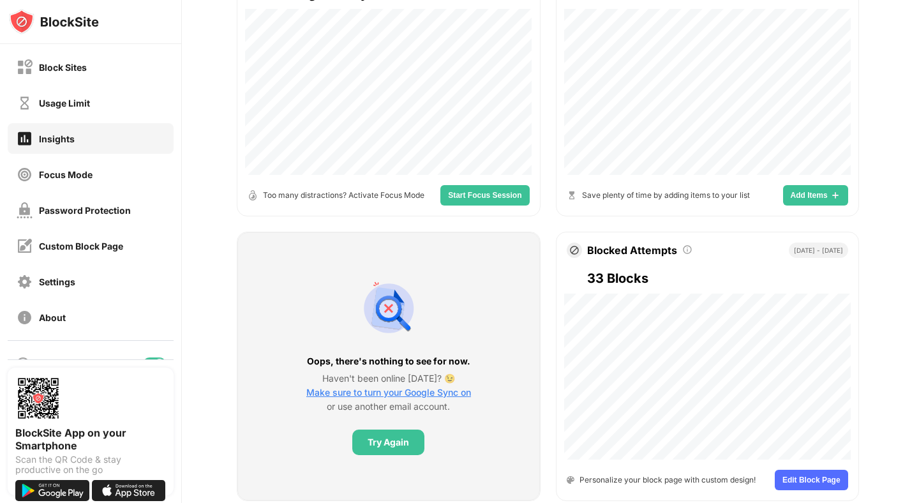
click at [489, 195] on span "Start Focus Session" at bounding box center [484, 195] width 73 height 8
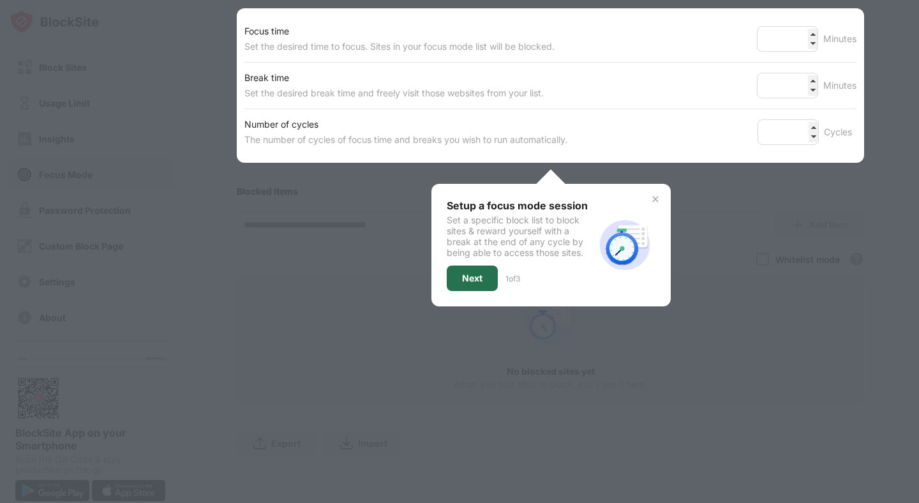
click at [481, 278] on div "Next" at bounding box center [472, 278] width 20 height 10
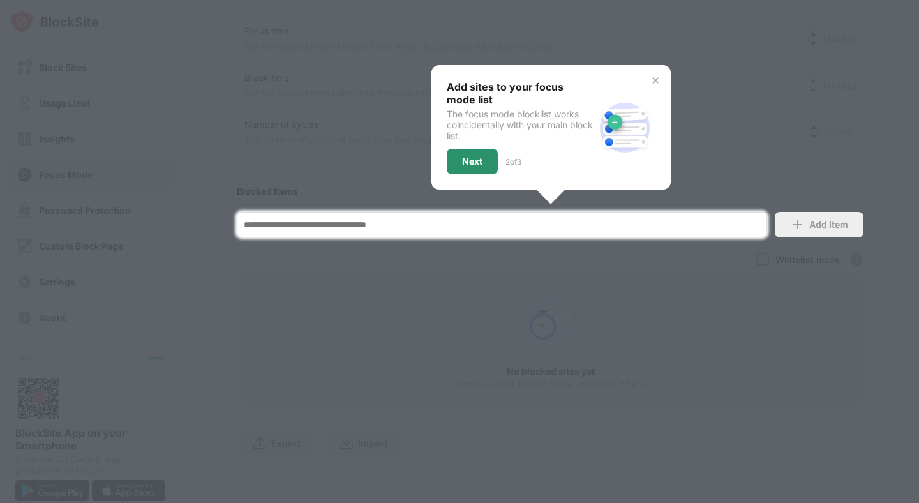
click at [476, 159] on div "Next" at bounding box center [472, 161] width 20 height 10
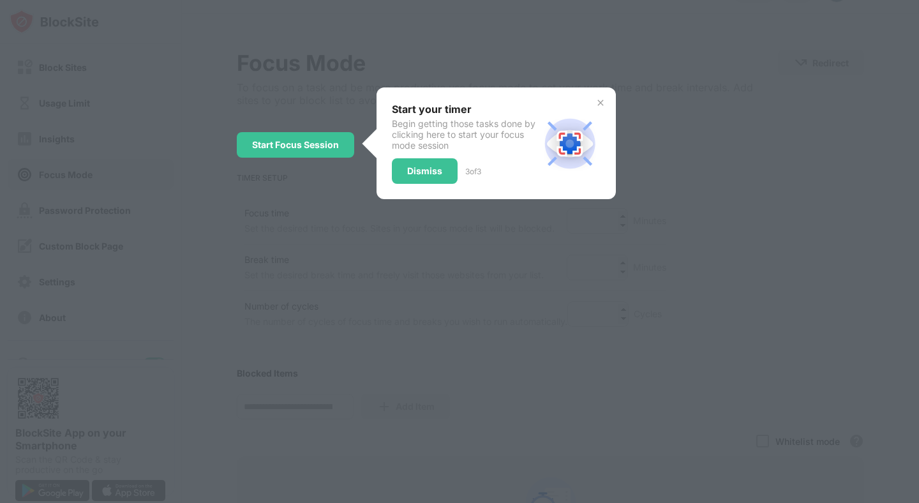
scroll to position [0, 0]
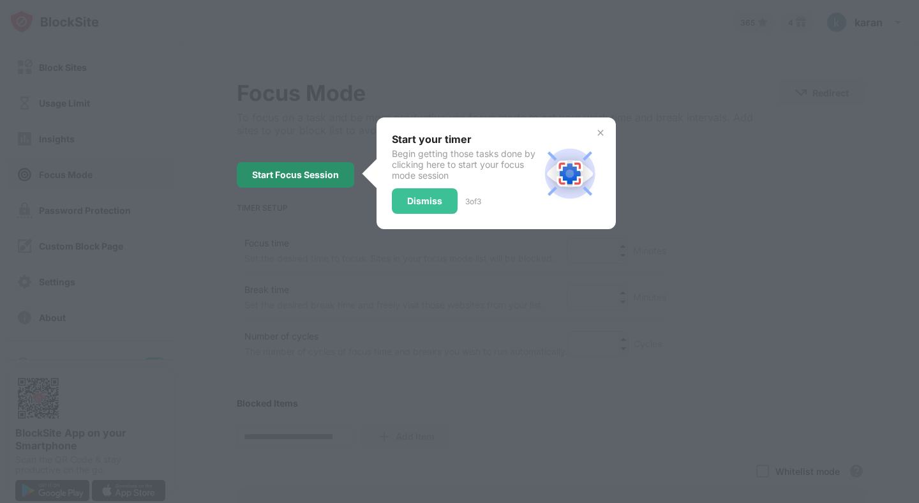
click at [309, 177] on div "Start Focus Session" at bounding box center [295, 175] width 87 height 10
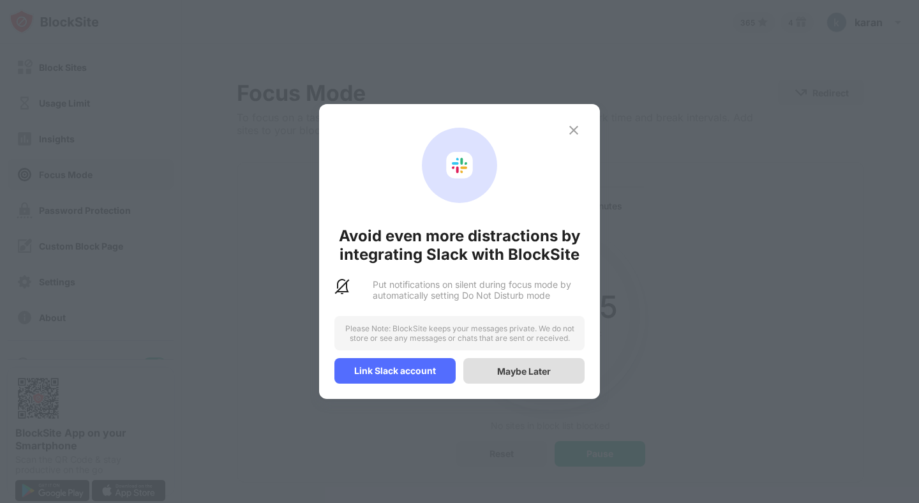
click at [487, 368] on div "Maybe Later" at bounding box center [523, 371] width 121 height 26
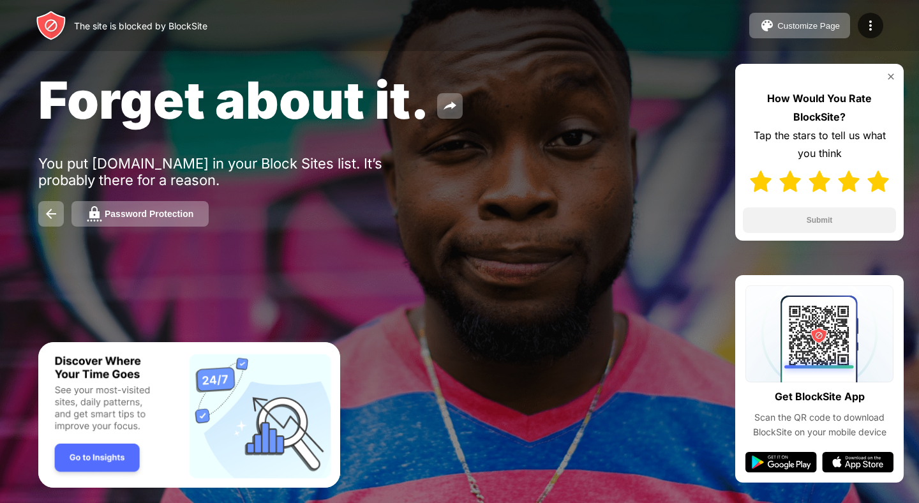
click at [877, 182] on img at bounding box center [878, 181] width 22 height 22
click at [850, 216] on button "Submit" at bounding box center [819, 220] width 153 height 26
